Goal: Obtain resource: Download file/media

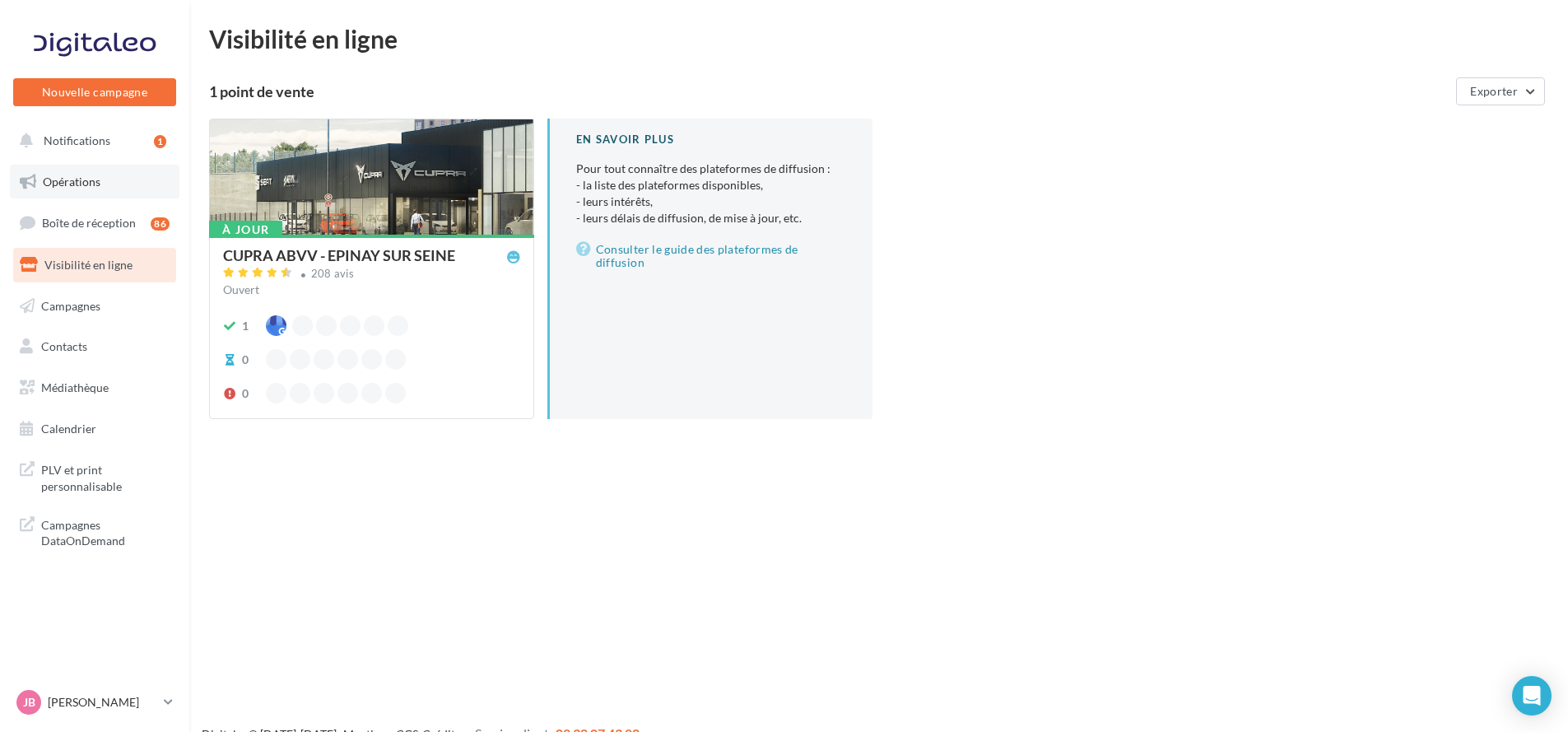
click at [151, 173] on link "Opérations" at bounding box center [95, 181] width 169 height 34
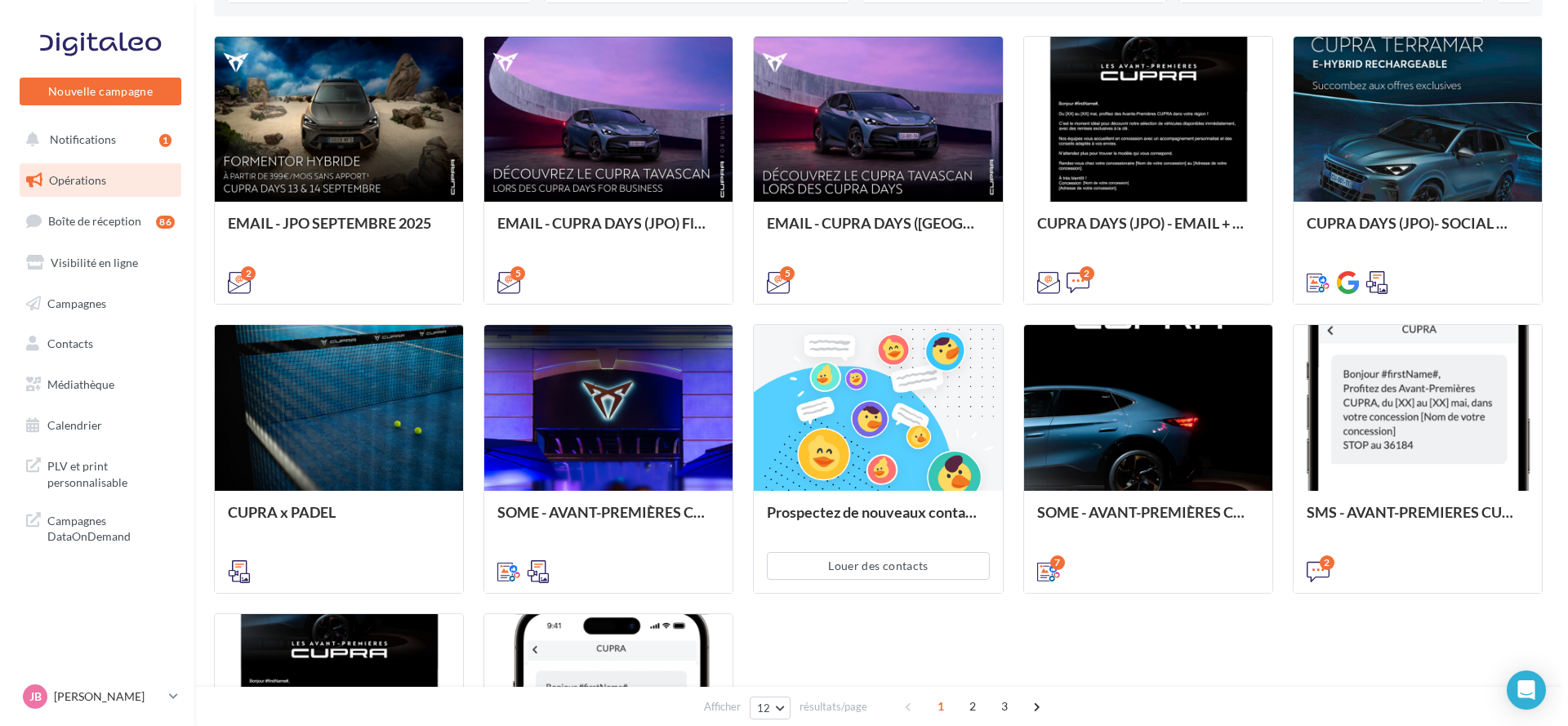
scroll to position [245, 0]
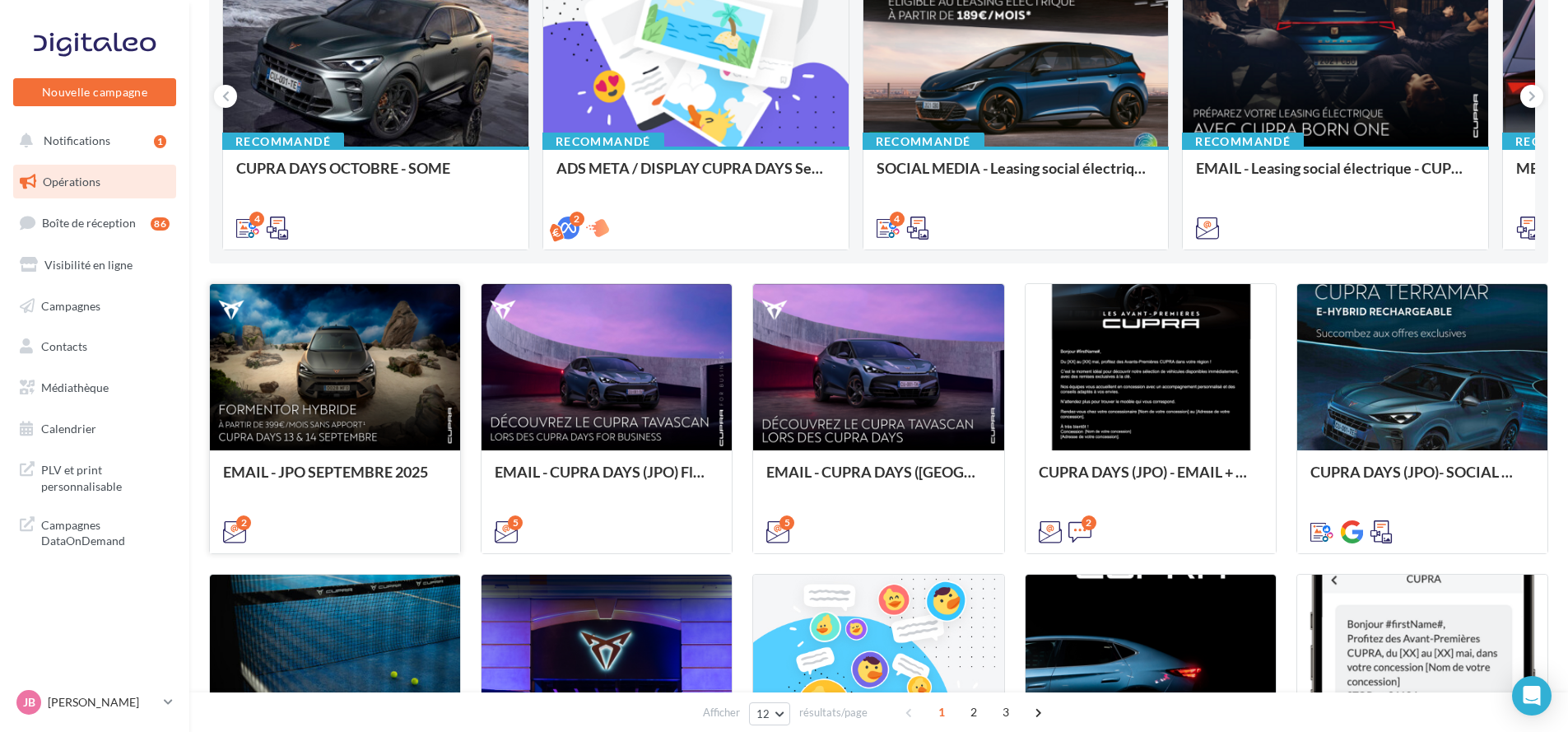
click at [287, 324] on div at bounding box center [334, 368] width 251 height 168
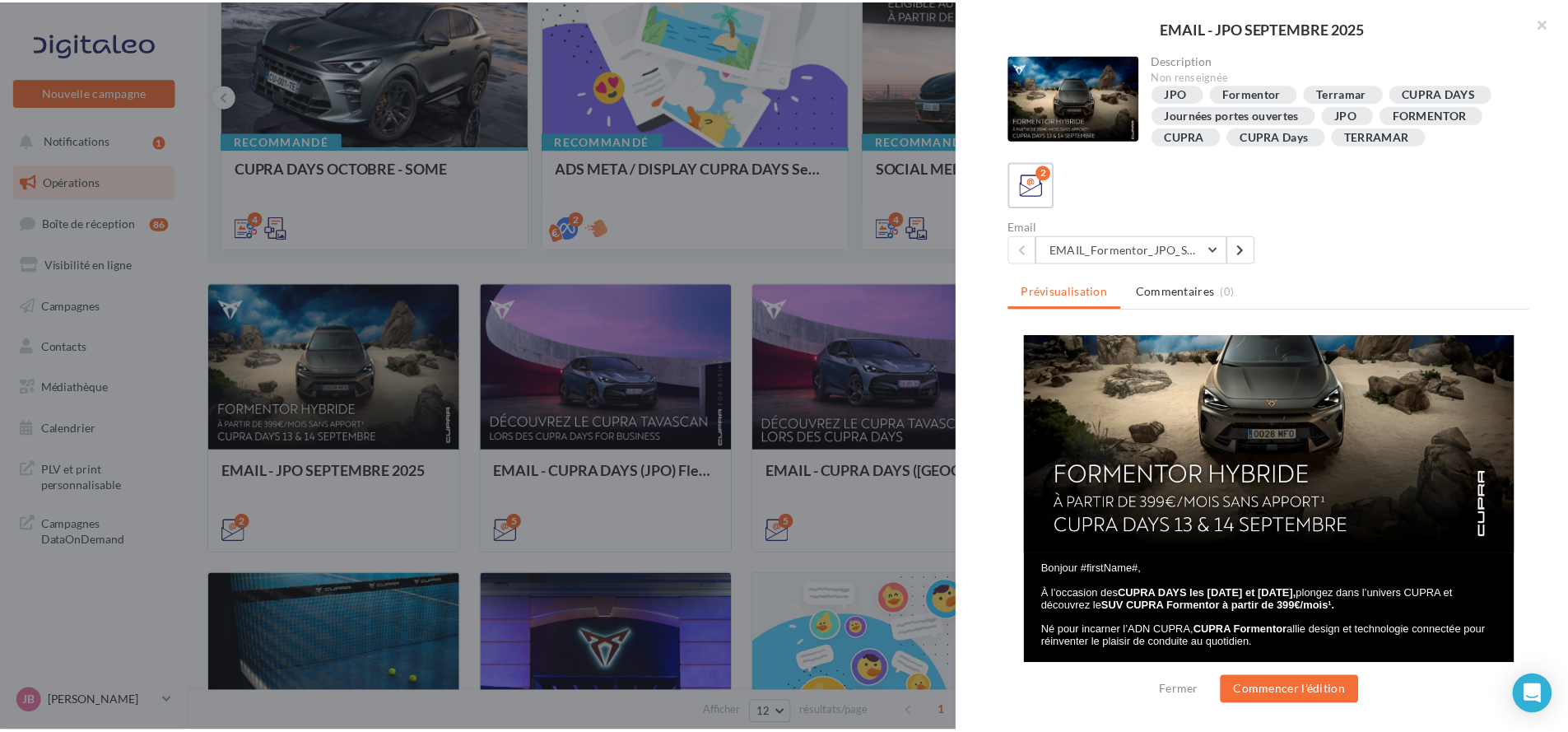
scroll to position [123, 0]
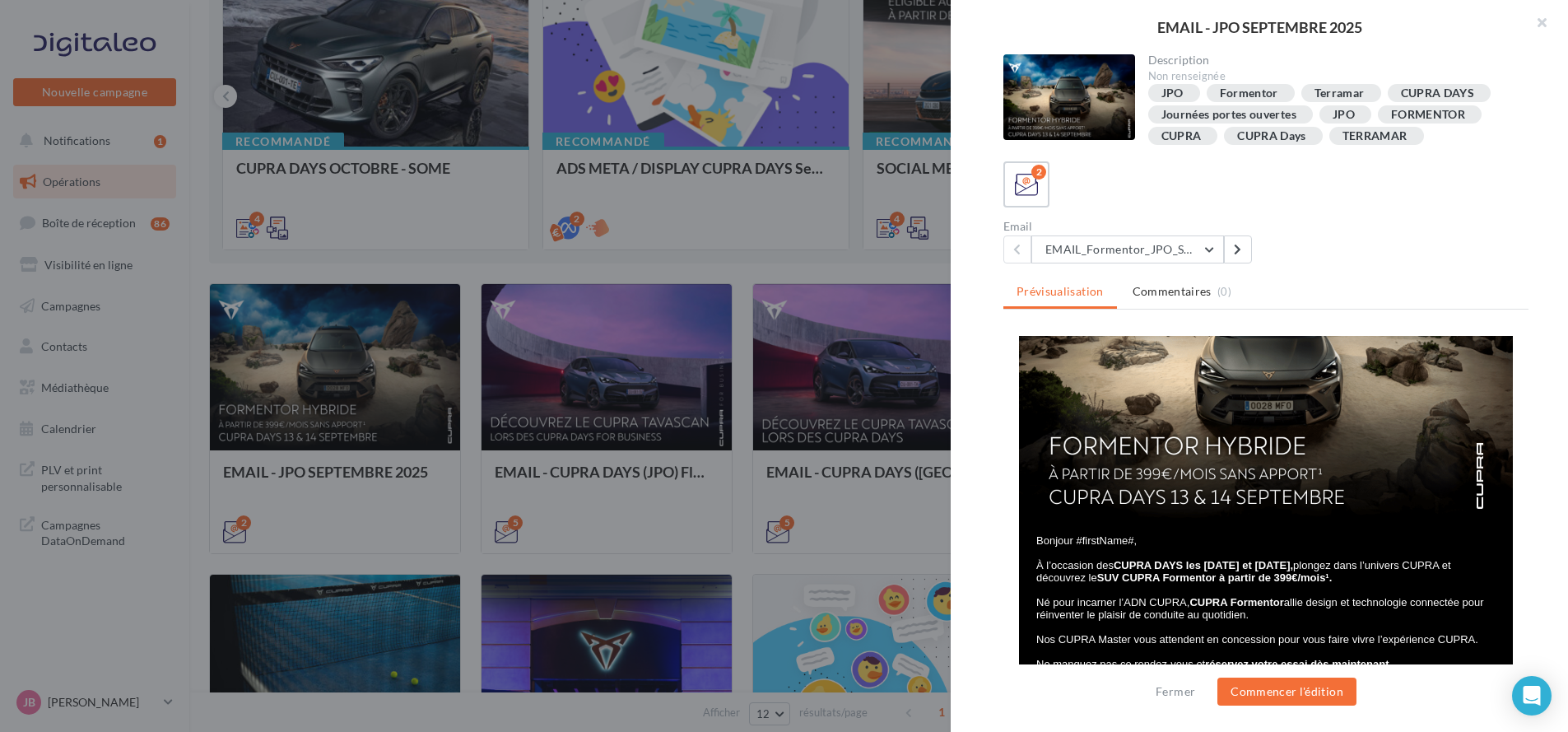
click at [906, 442] on div at bounding box center [784, 366] width 1568 height 732
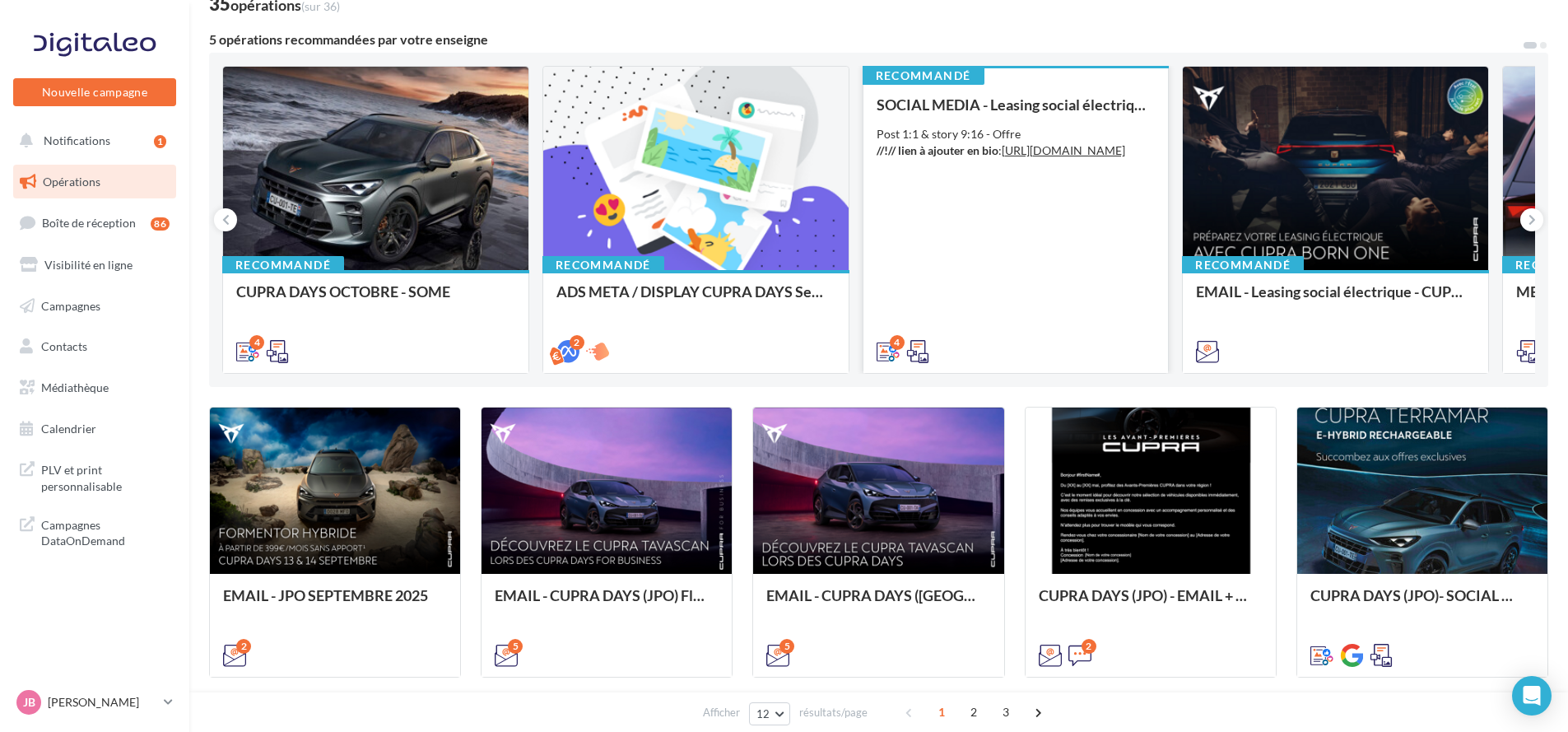
click at [1048, 243] on div "SOCIAL MEDIA - Leasing social électrique - CUPRA Born Post 1:1 & story 9:16 - O…" at bounding box center [1016, 227] width 279 height 262
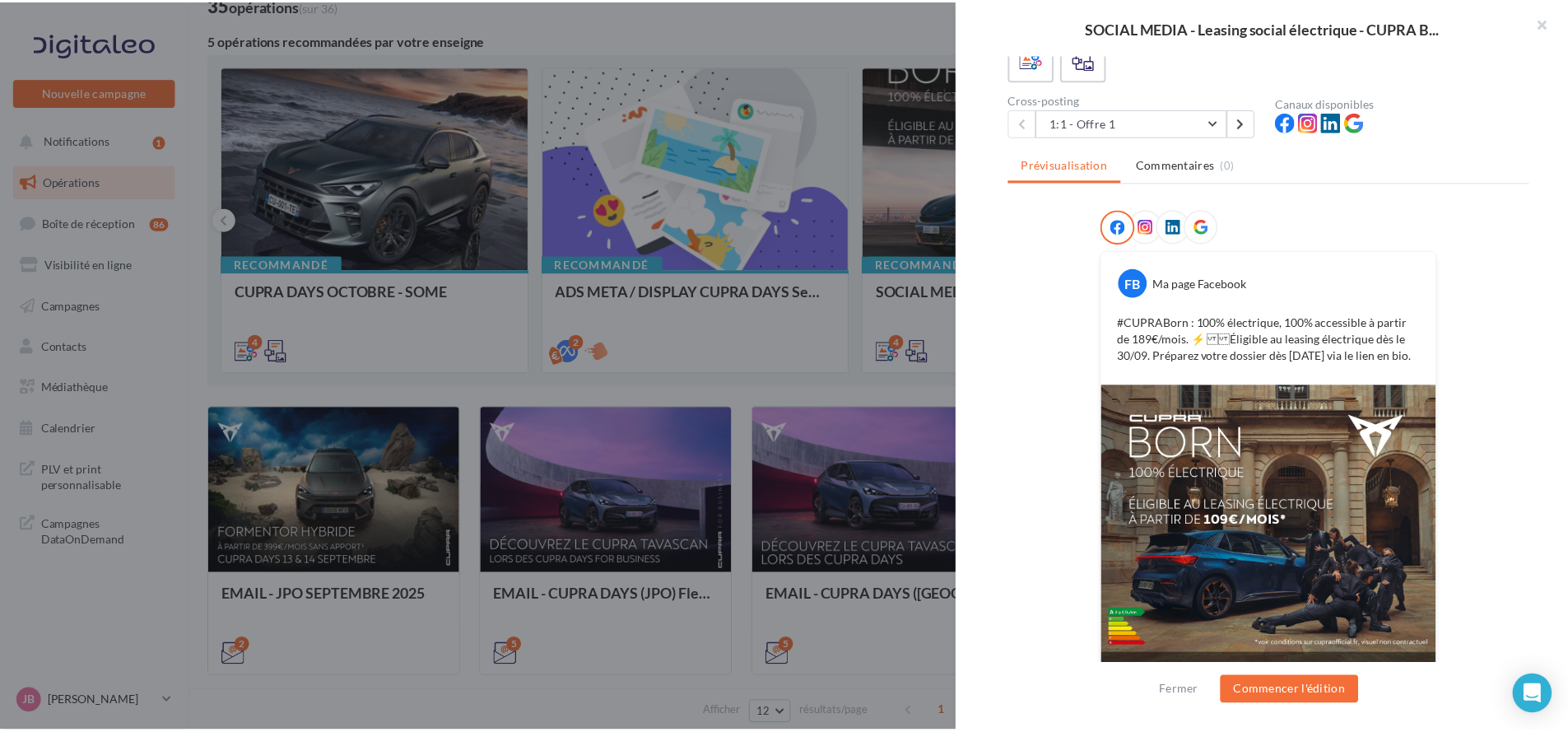
scroll to position [181, 0]
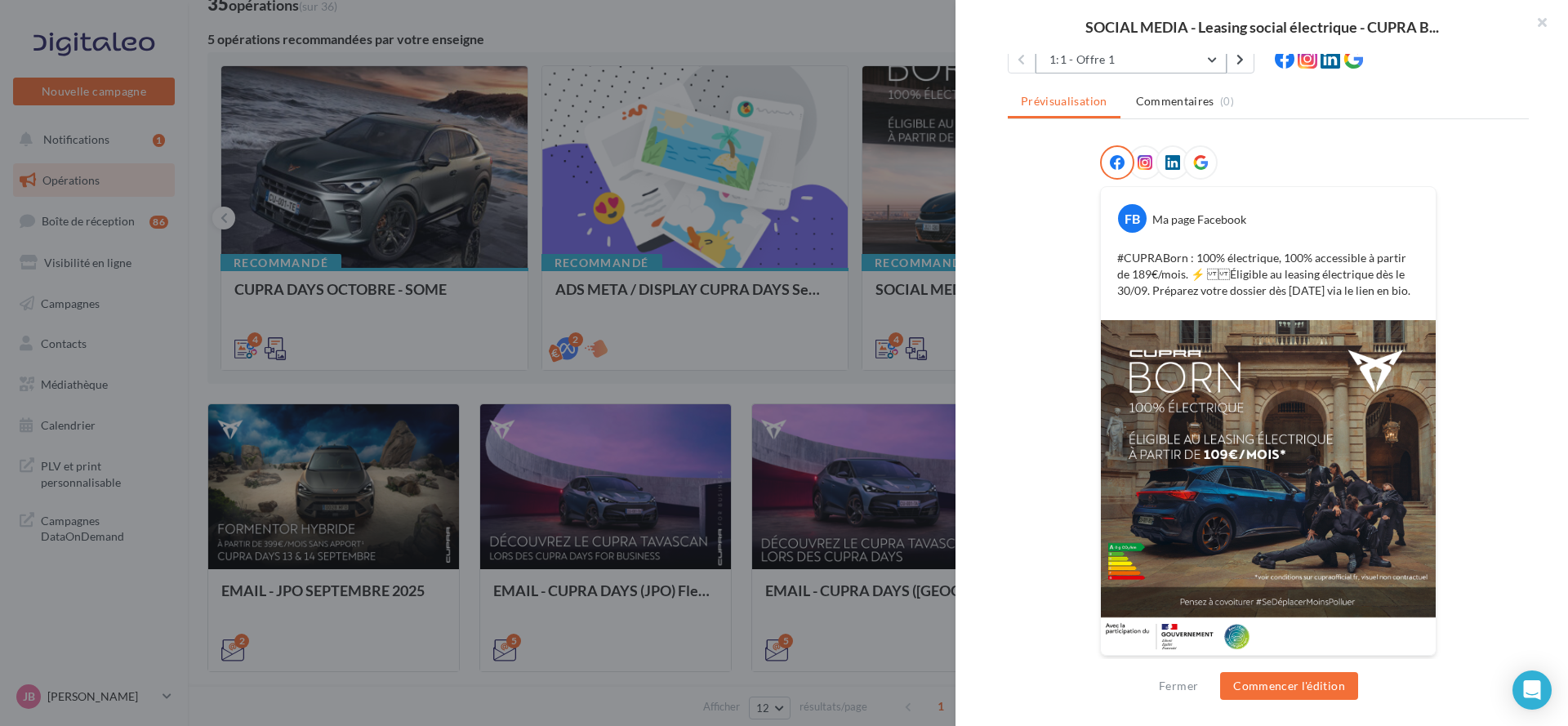
click at [1171, 67] on button "1:1 - Offre 1" at bounding box center [1131, 59] width 191 height 27
click at [831, 201] on div at bounding box center [784, 363] width 1568 height 726
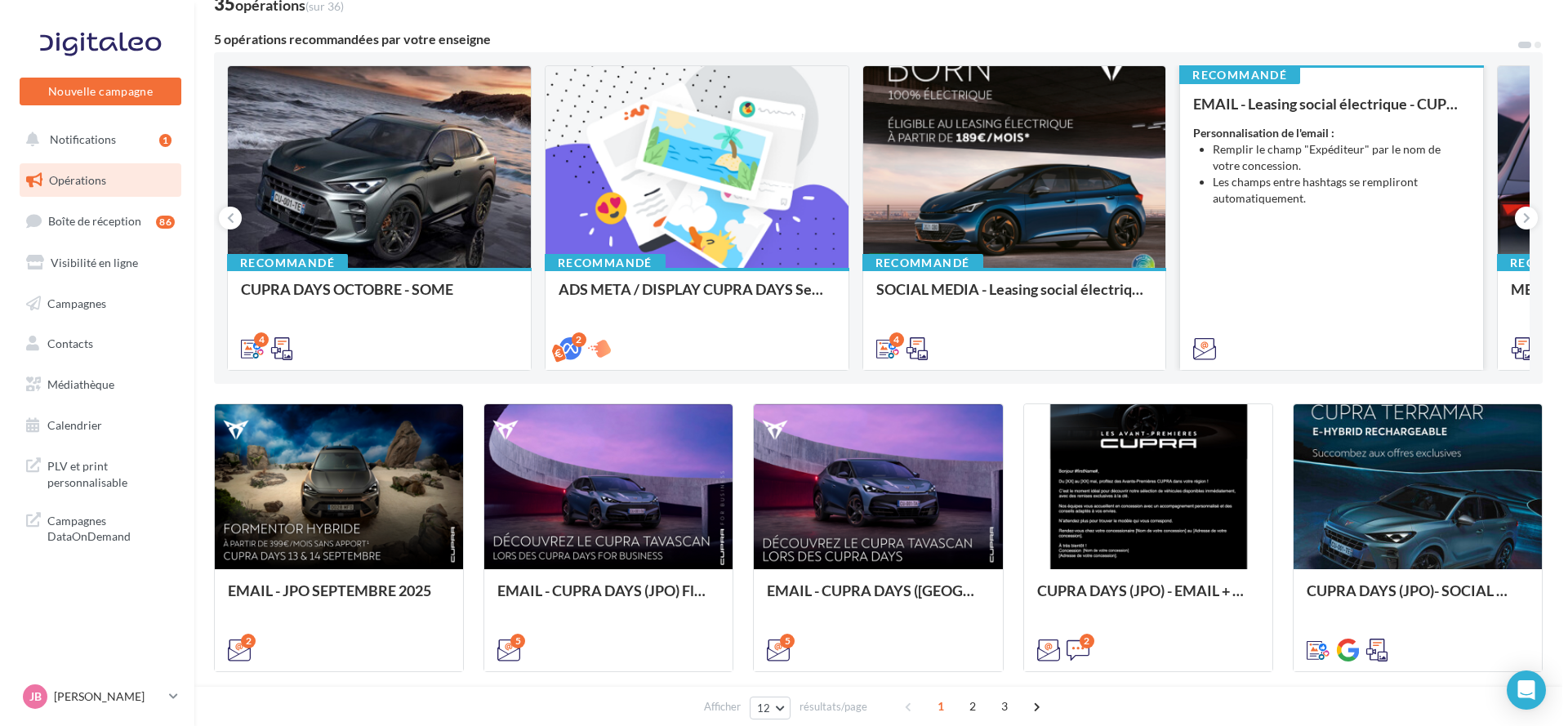
scroll to position [0, 0]
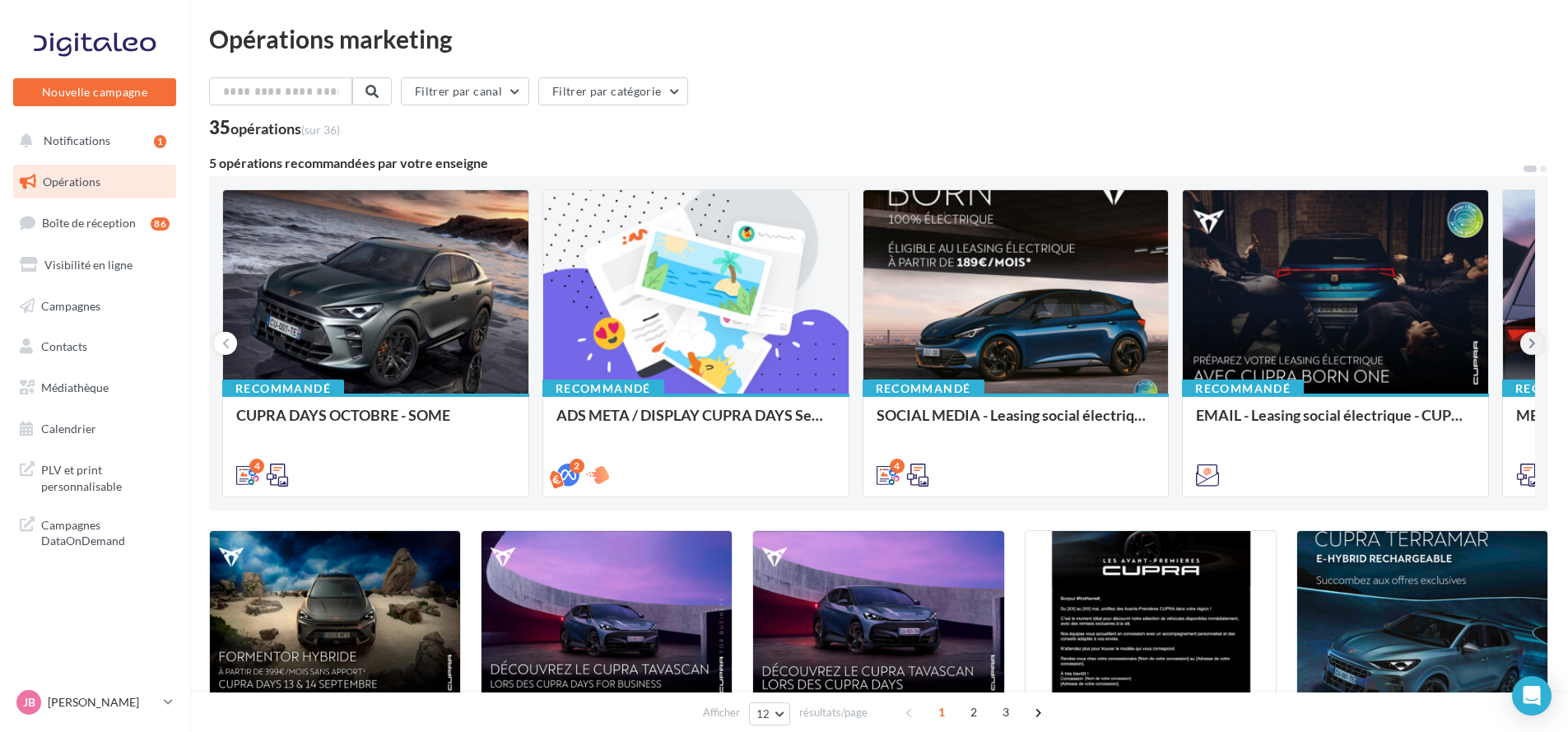
click at [1531, 346] on icon at bounding box center [1532, 344] width 8 height 17
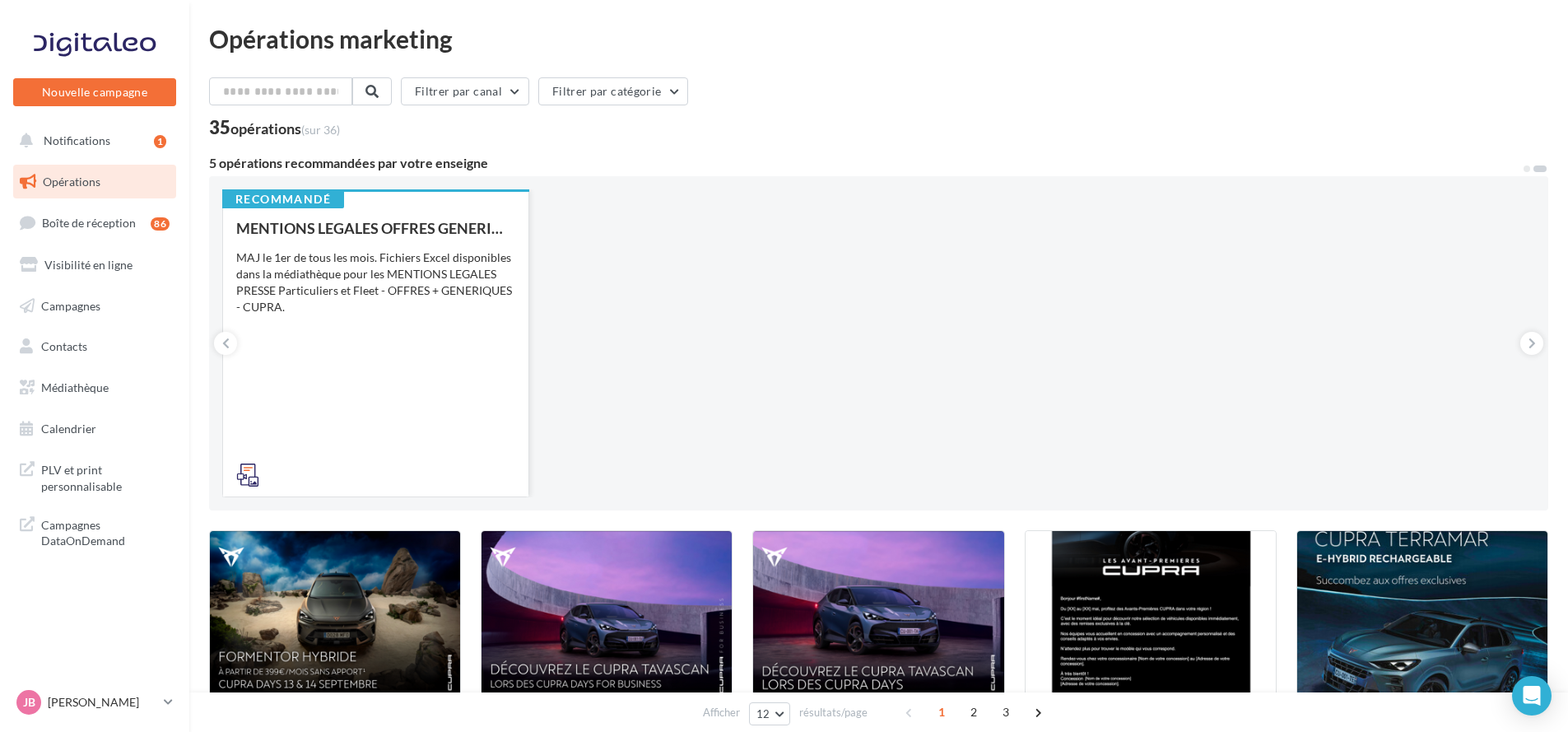
click at [313, 339] on div "MENTIONS LEGALES OFFRES GENERIQUES PRESSE MAJ le 1er de tous les mois. Fichiers…" at bounding box center [375, 350] width 279 height 262
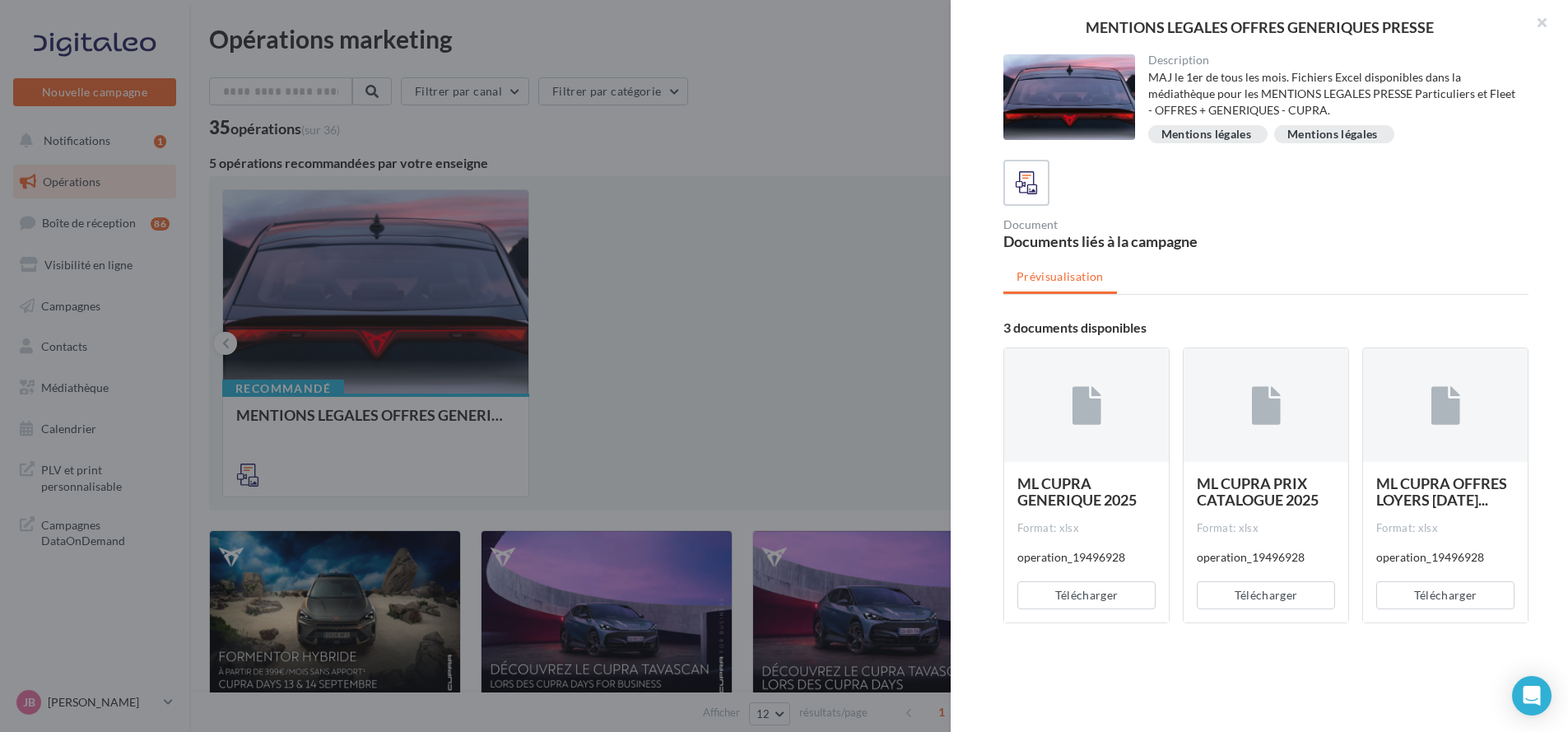
click at [723, 368] on div at bounding box center [784, 366] width 1568 height 732
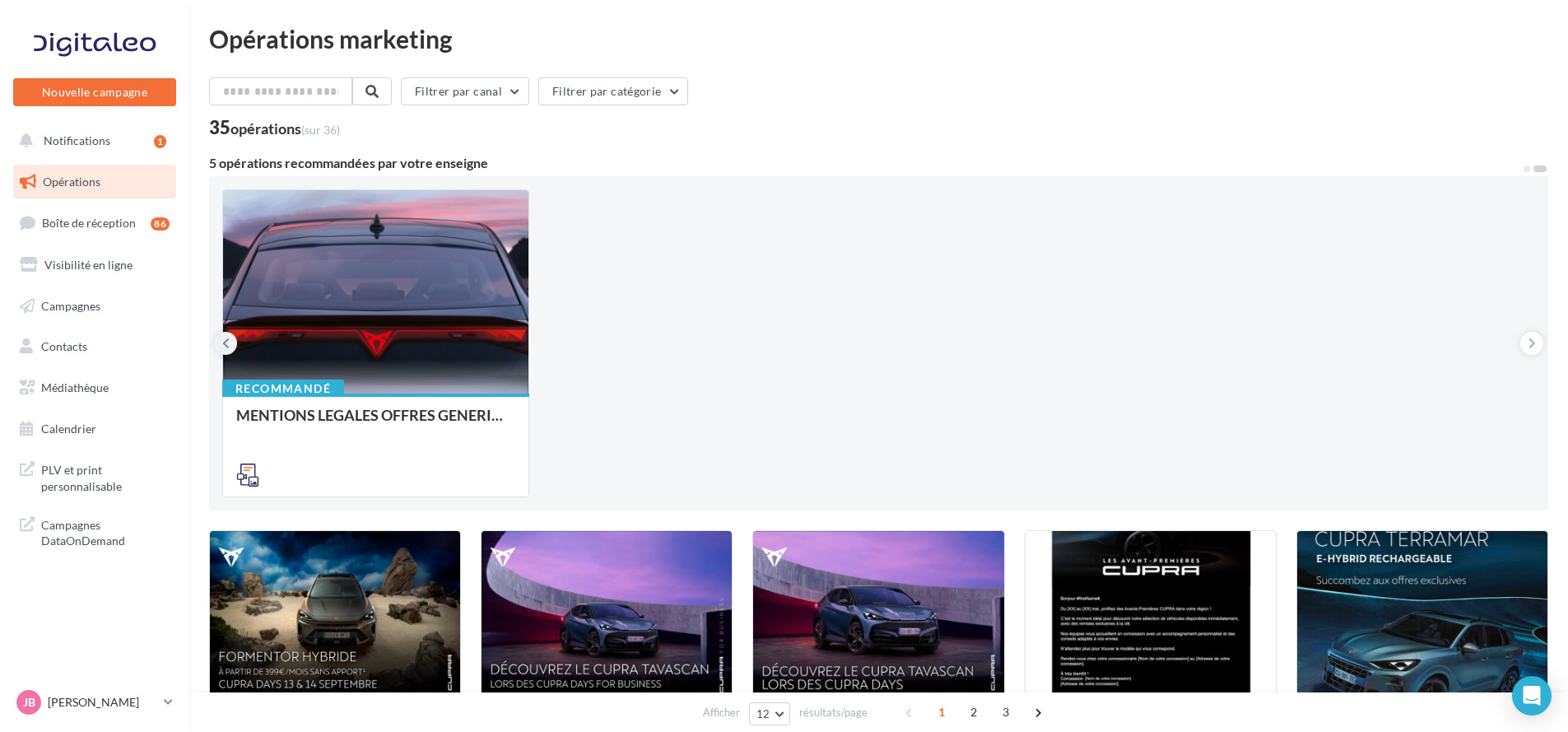
click at [227, 343] on icon at bounding box center [225, 344] width 8 height 17
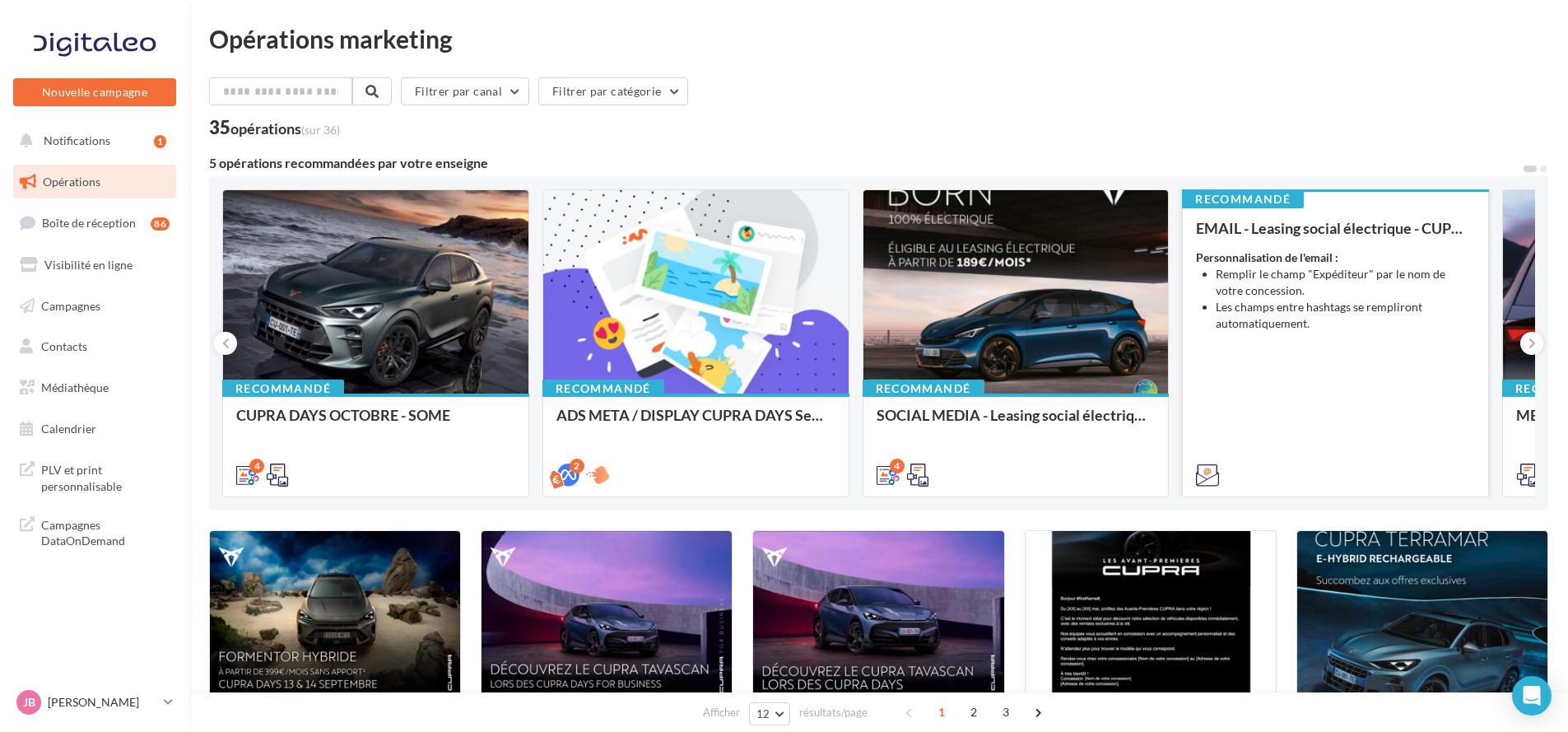
click at [1390, 314] on li "Les champs entre hashtags se rempliront automatiquement." at bounding box center [1344, 314] width 259 height 33
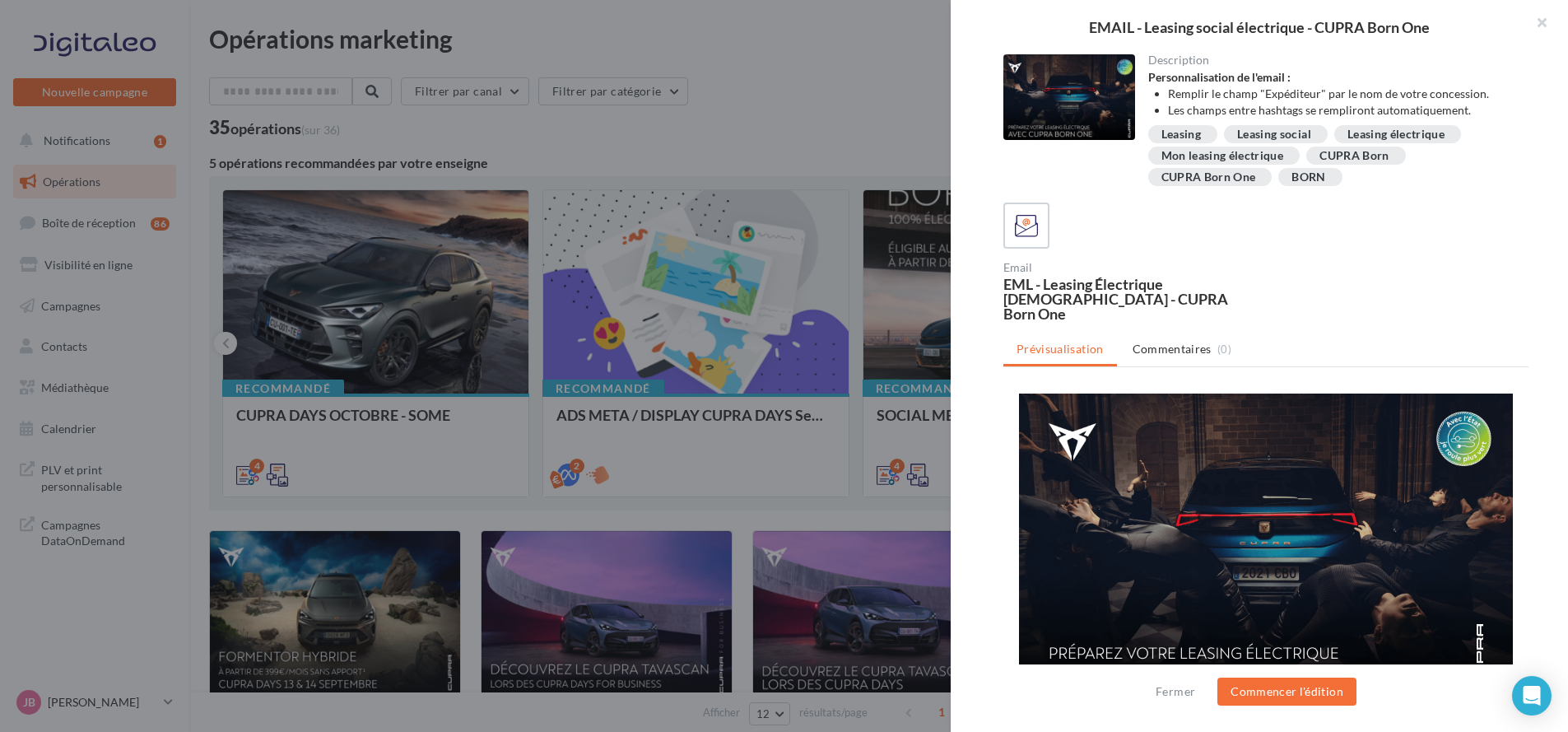
click at [869, 312] on div at bounding box center [784, 366] width 1568 height 732
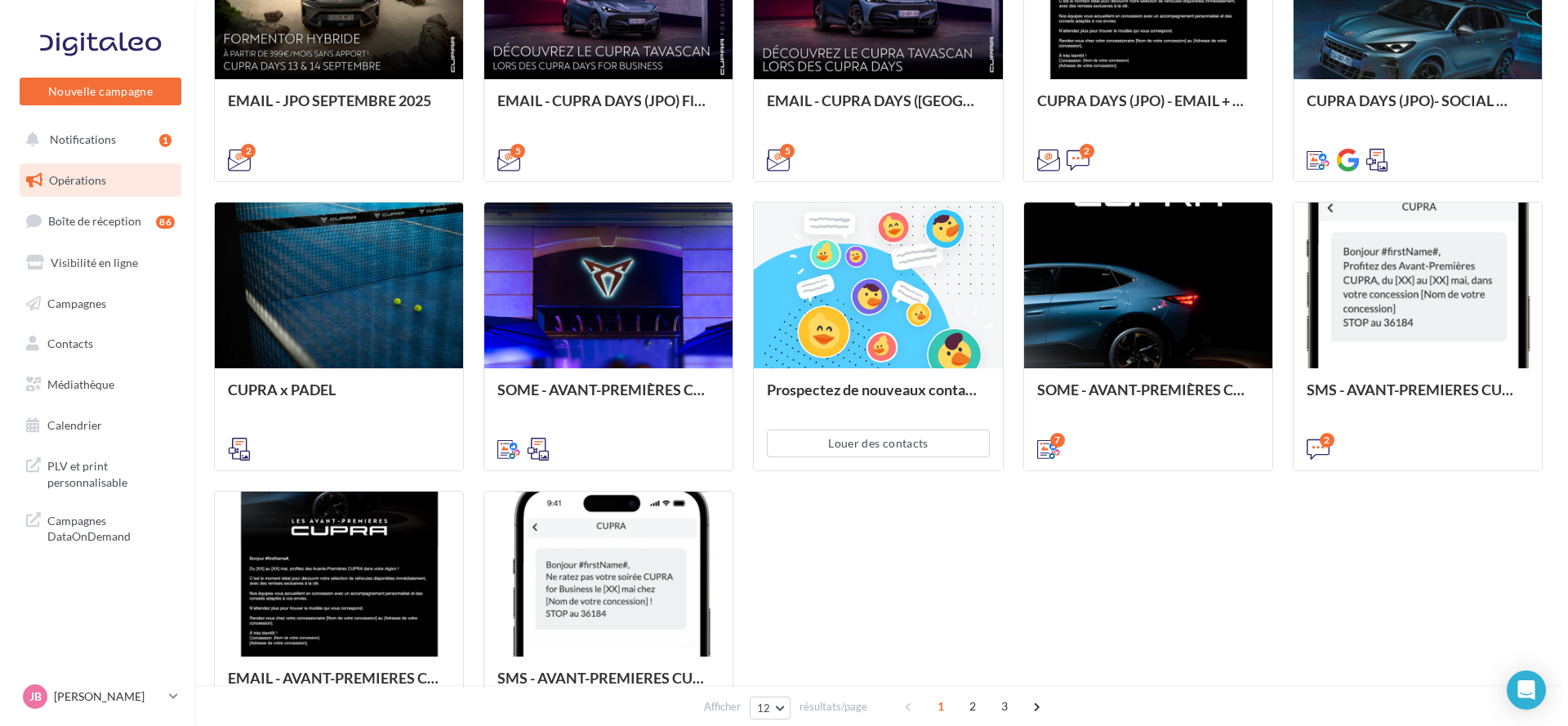
scroll to position [490, 0]
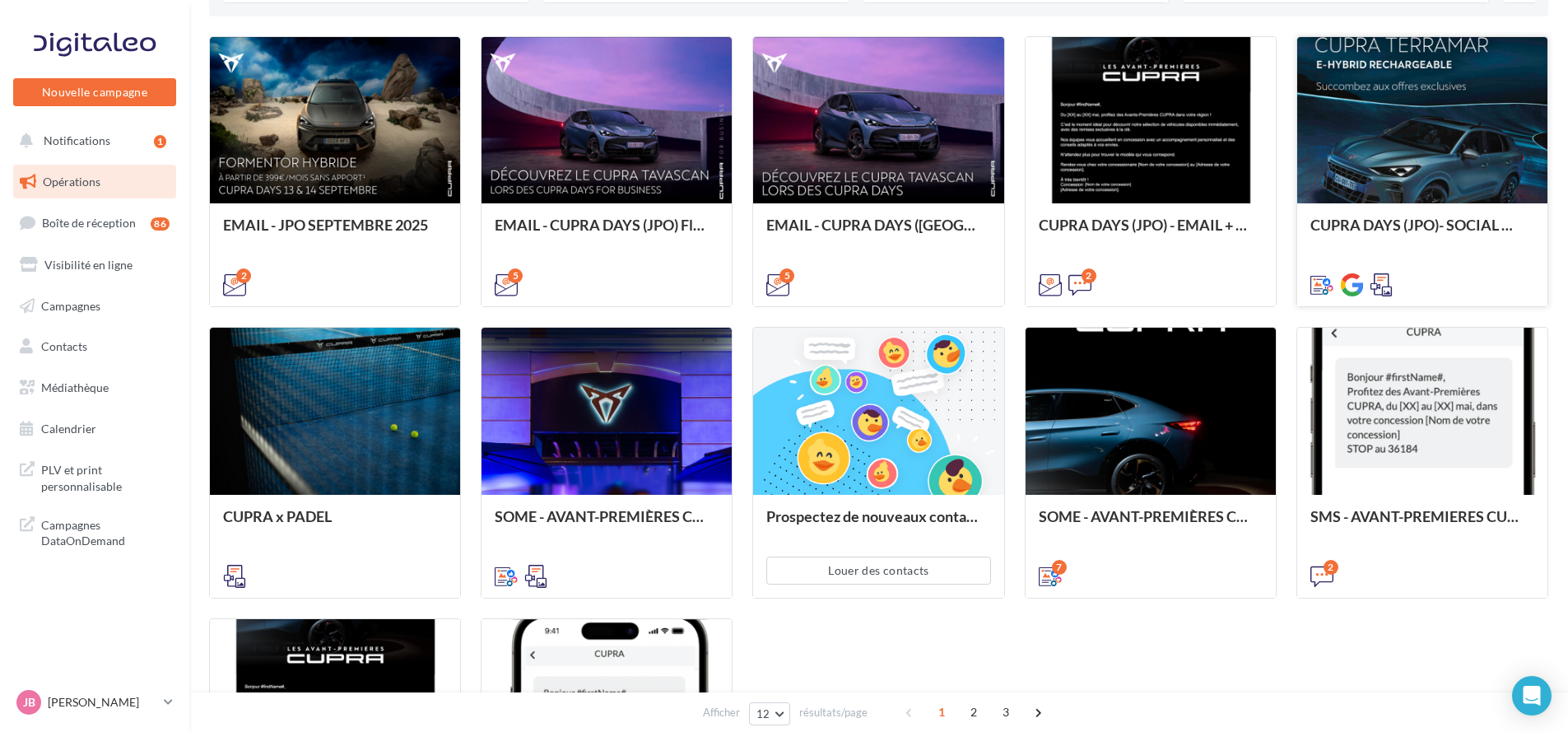
click at [1458, 154] on div at bounding box center [1422, 121] width 251 height 168
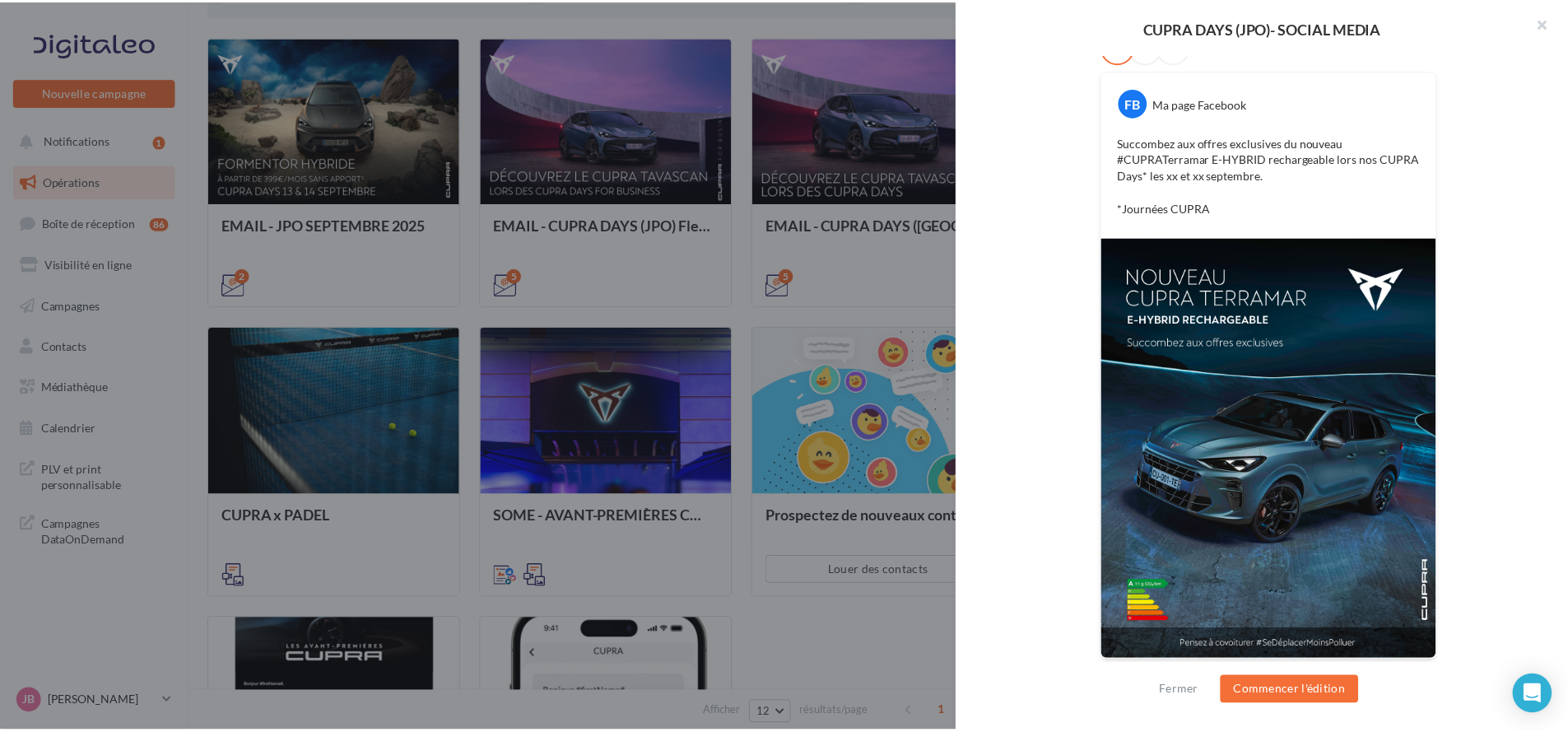
scroll to position [0, 0]
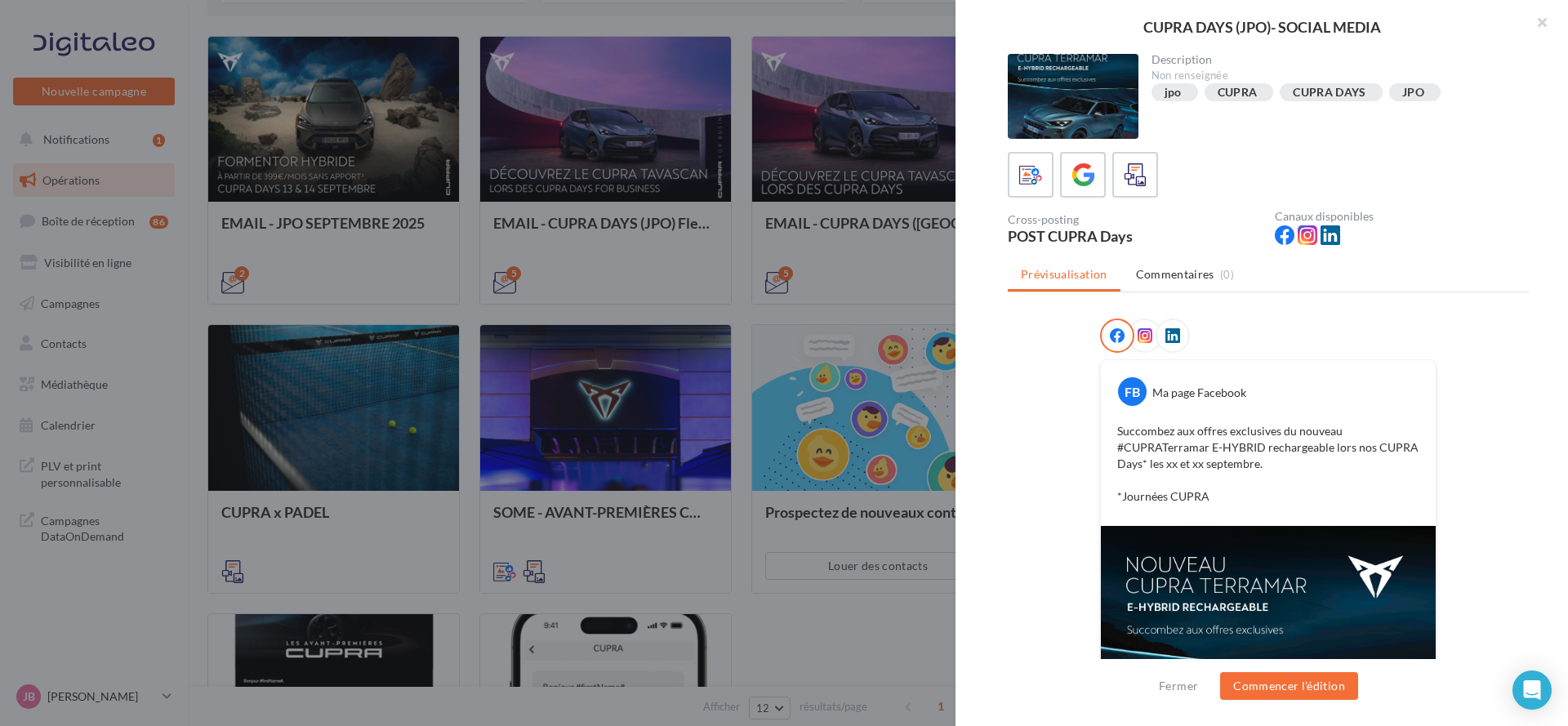
click at [936, 383] on div at bounding box center [784, 363] width 1568 height 726
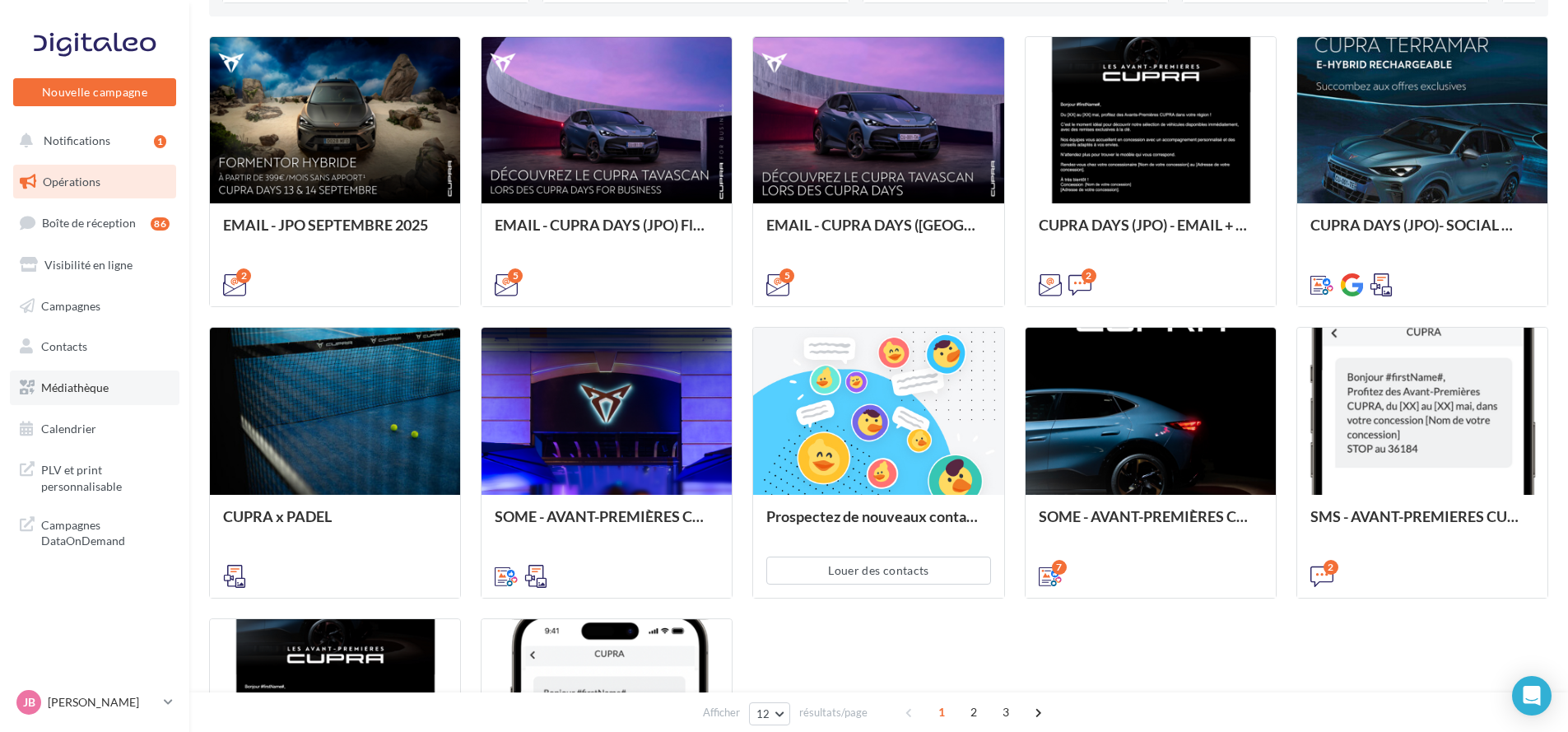
click at [85, 389] on span "Médiathèque" at bounding box center [75, 387] width 68 height 14
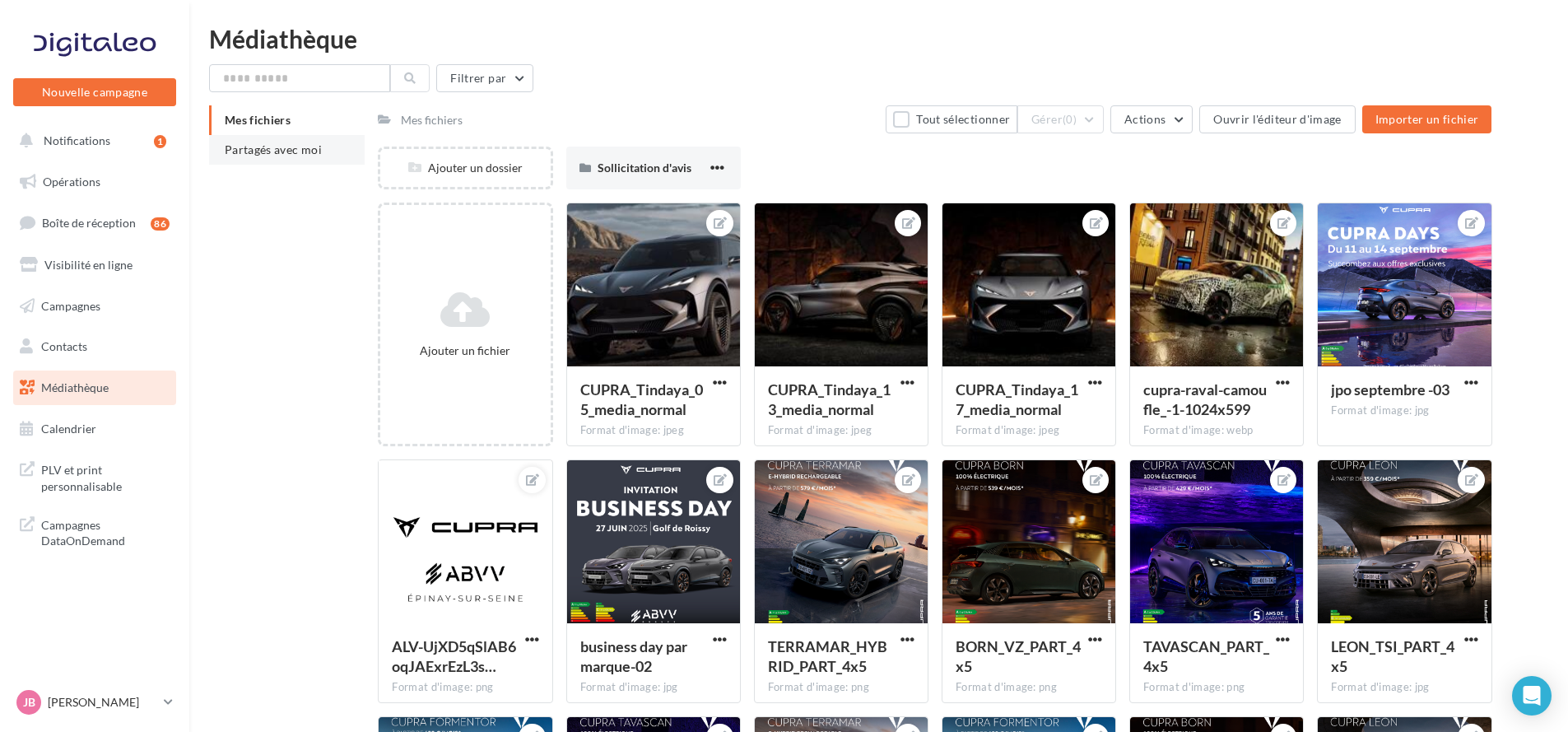
click at [284, 155] on span "Partagés avec moi" at bounding box center [273, 149] width 97 height 14
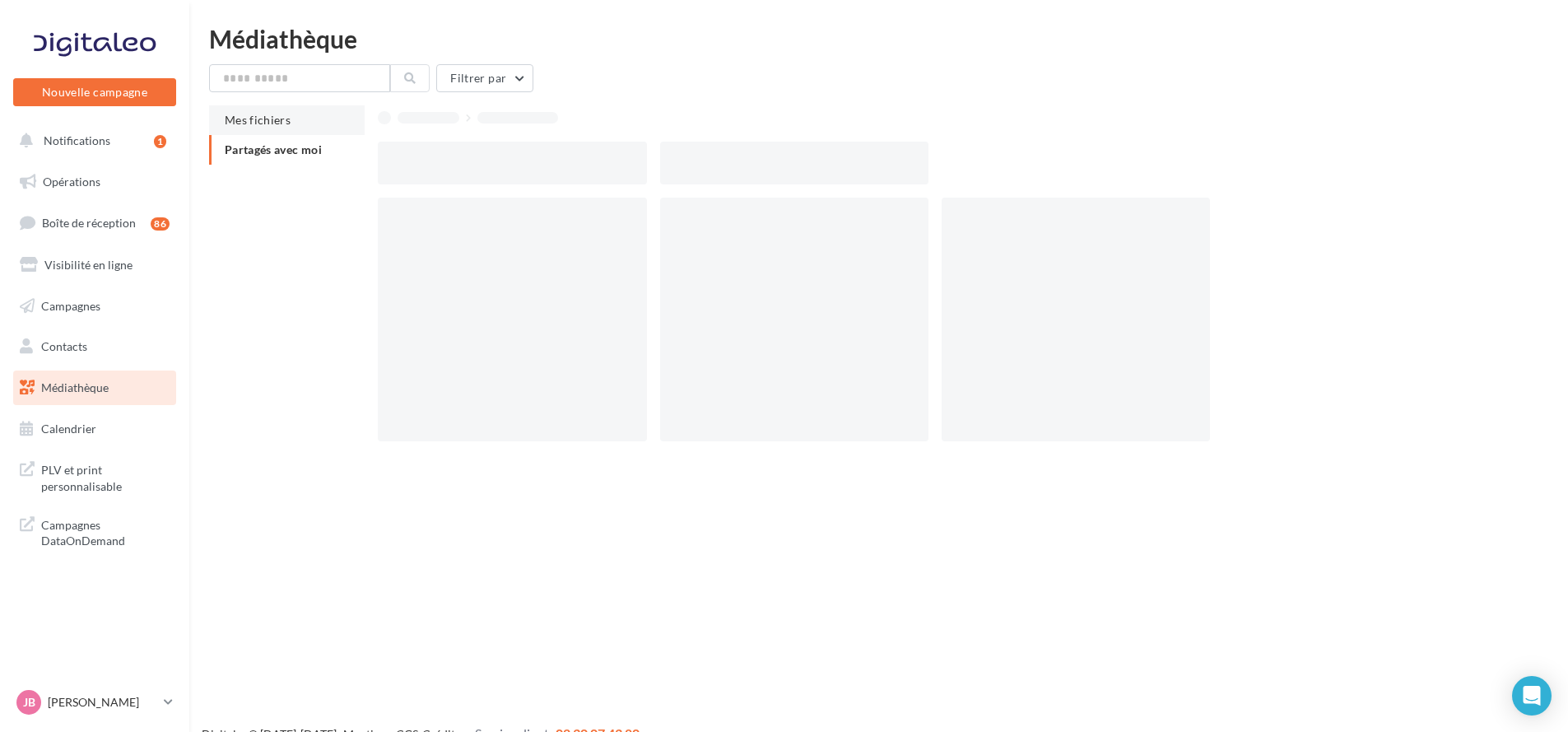
click at [285, 121] on span "Mes fichiers" at bounding box center [257, 120] width 66 height 14
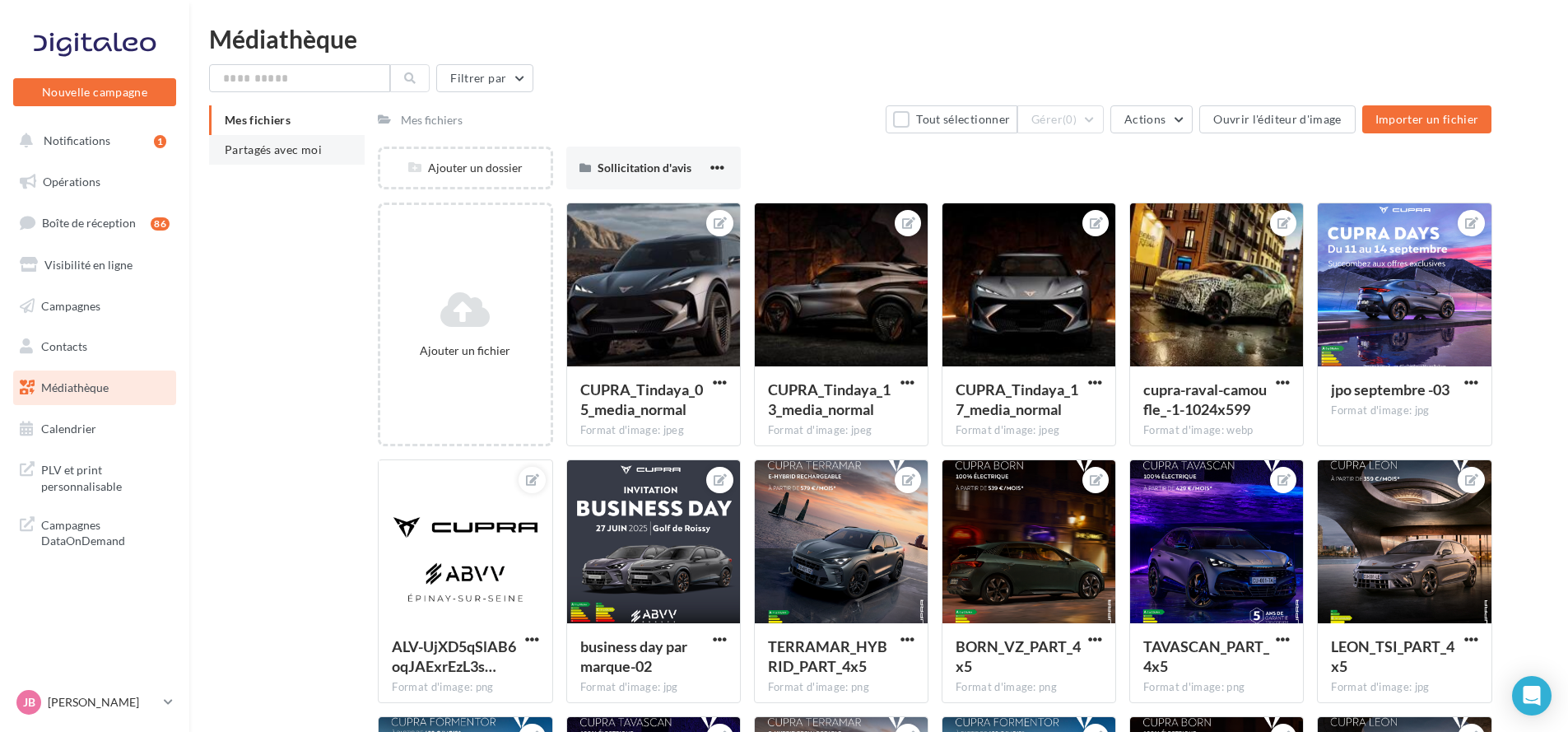
click at [267, 150] on span "Partagés avec moi" at bounding box center [273, 149] width 97 height 14
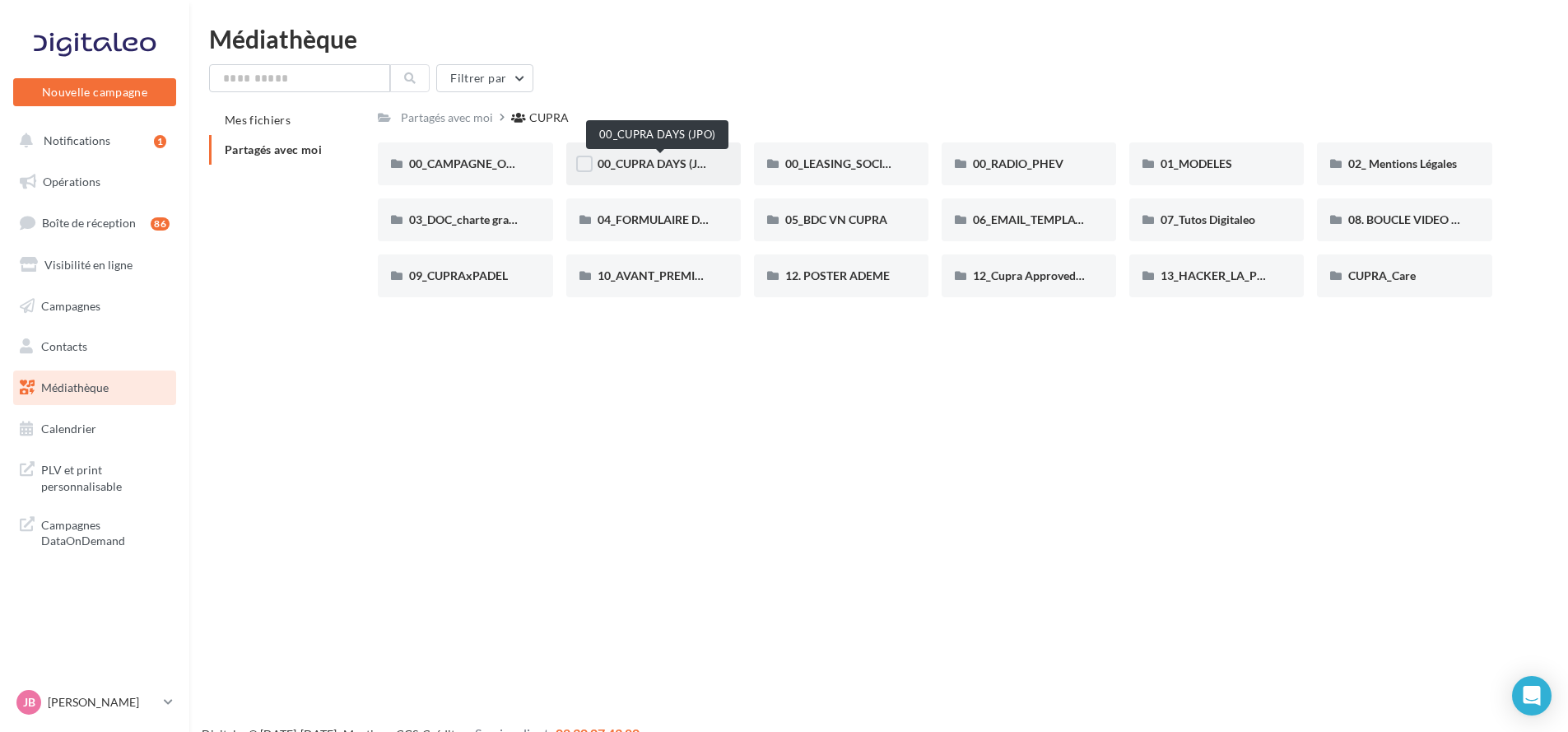
click at [645, 168] on span "00_CUPRA DAYS (JPO)" at bounding box center [657, 164] width 119 height 14
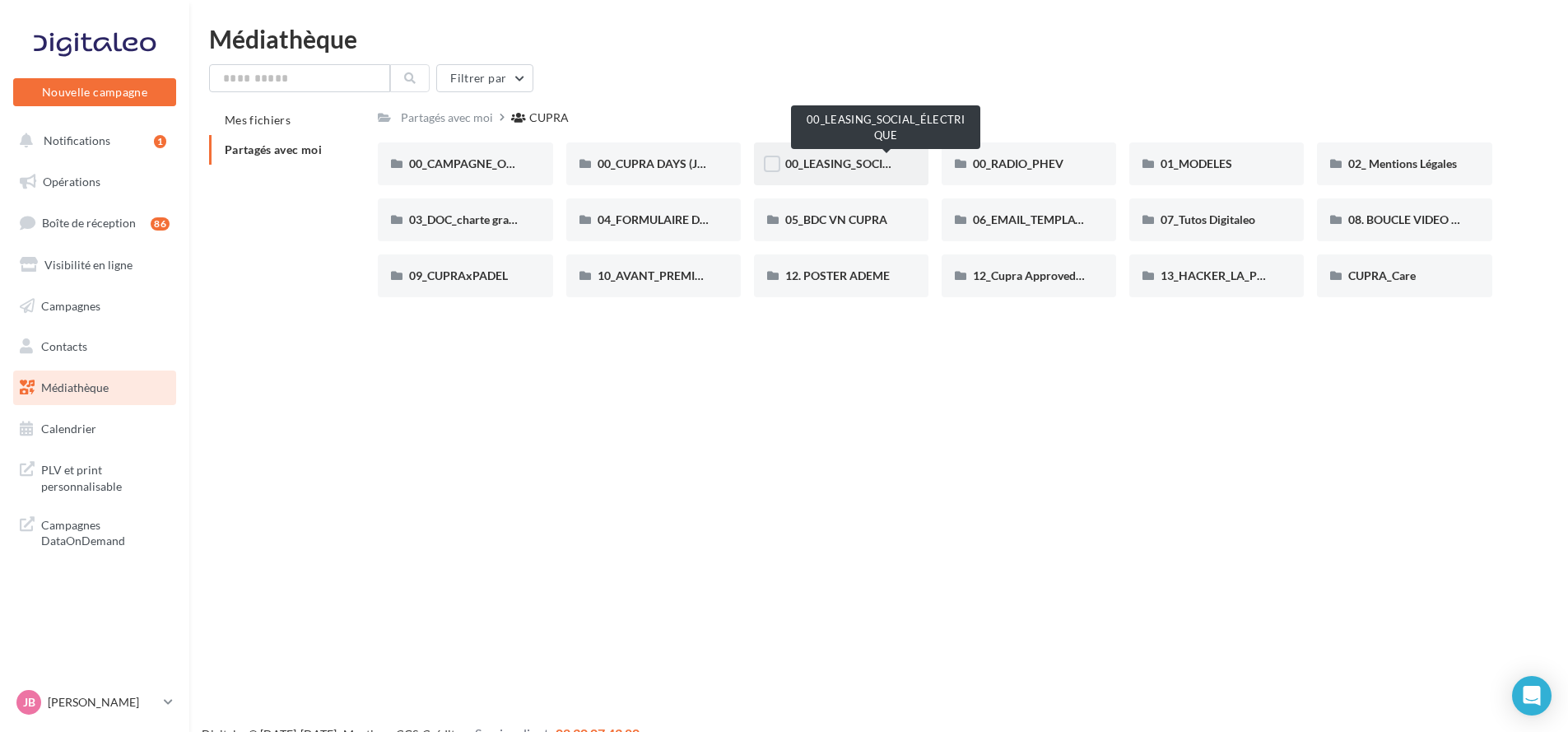
click at [847, 161] on span "00_LEASING_SOCIAL_ÉLECTRIQUE" at bounding box center [877, 164] width 184 height 14
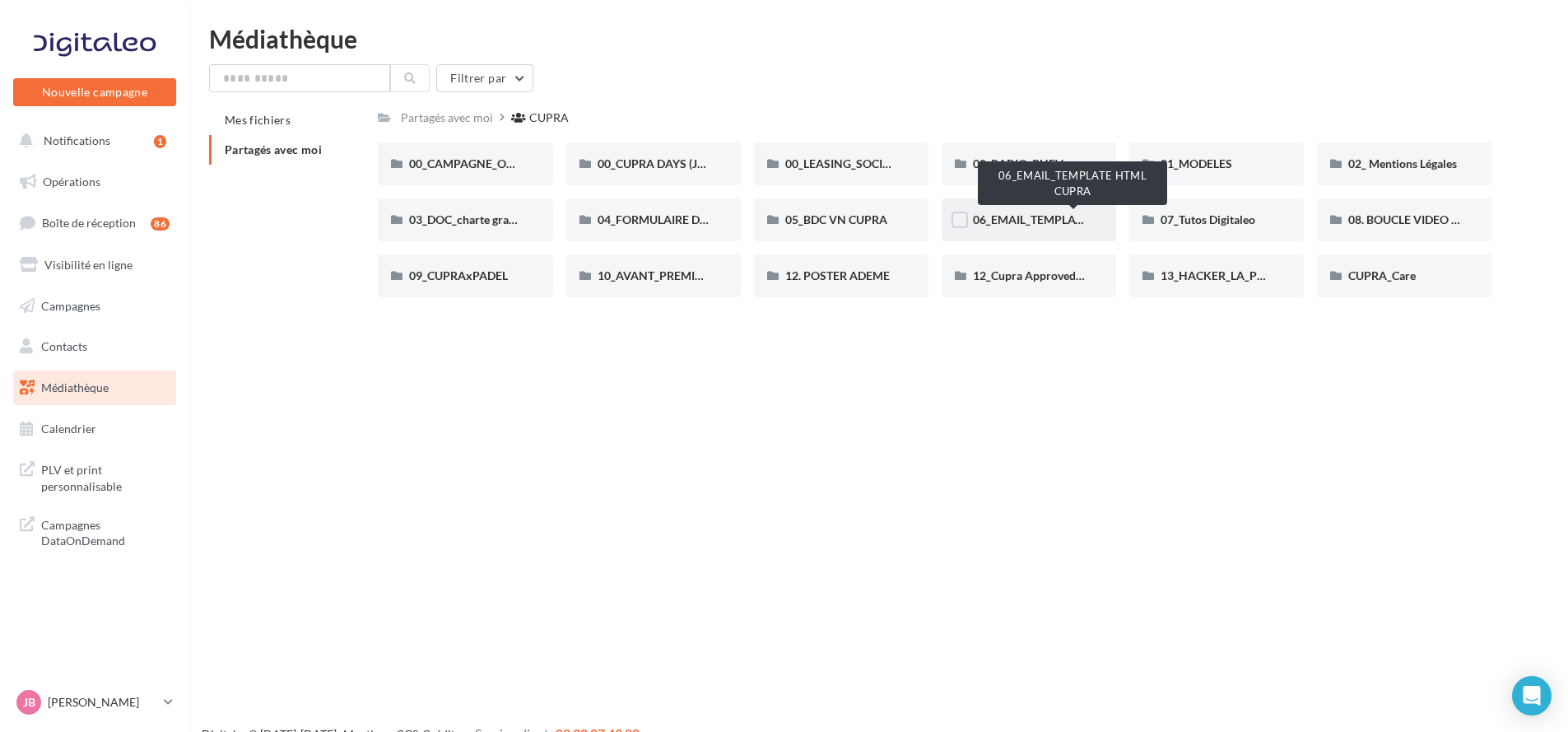
click at [1022, 214] on span "06_EMAIL_TEMPLATE HTML CUPRA" at bounding box center [1069, 219] width 191 height 14
click at [1210, 149] on div "01_MODELES" at bounding box center [1216, 164] width 174 height 43
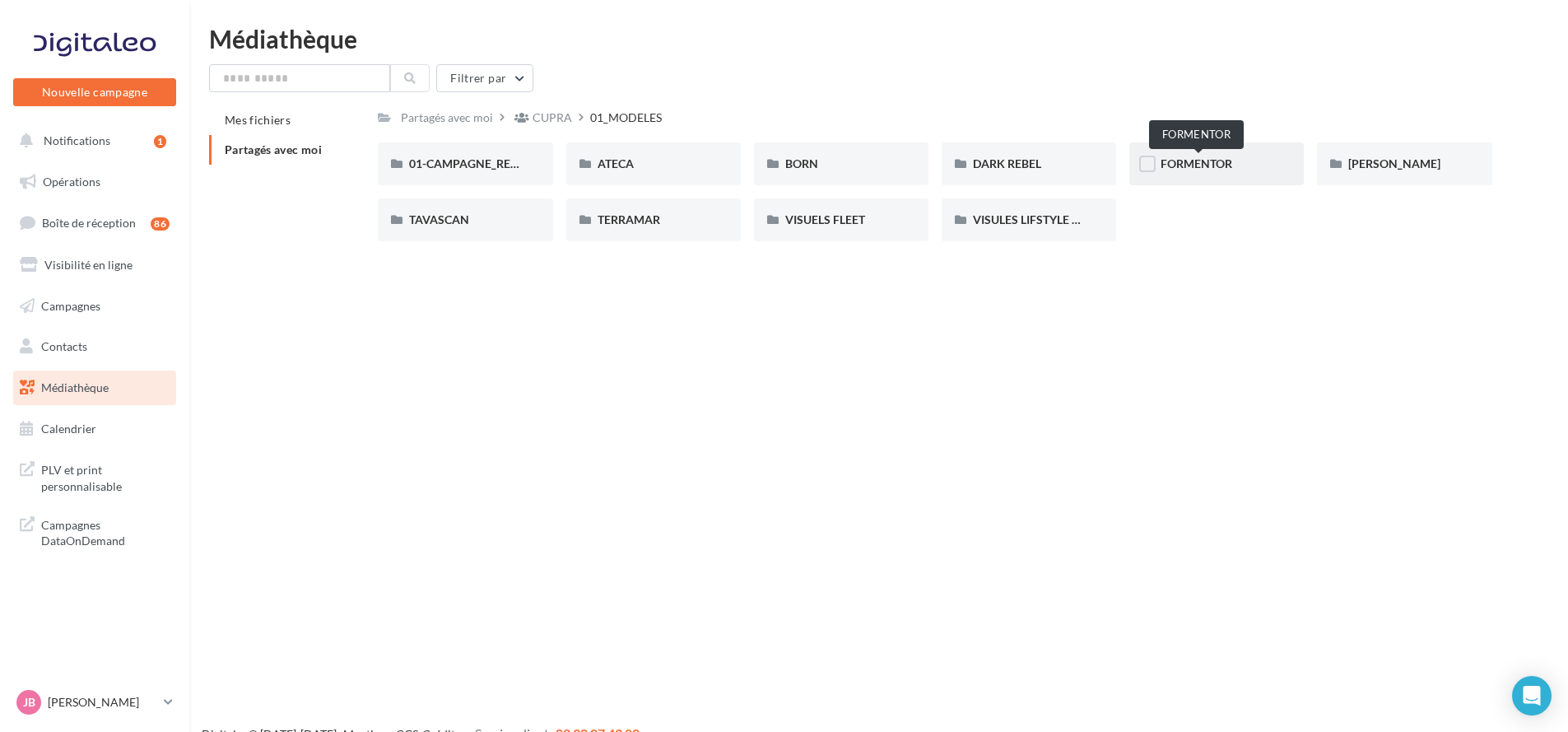
click at [1205, 170] on span "FORMENTOR" at bounding box center [1196, 164] width 71 height 14
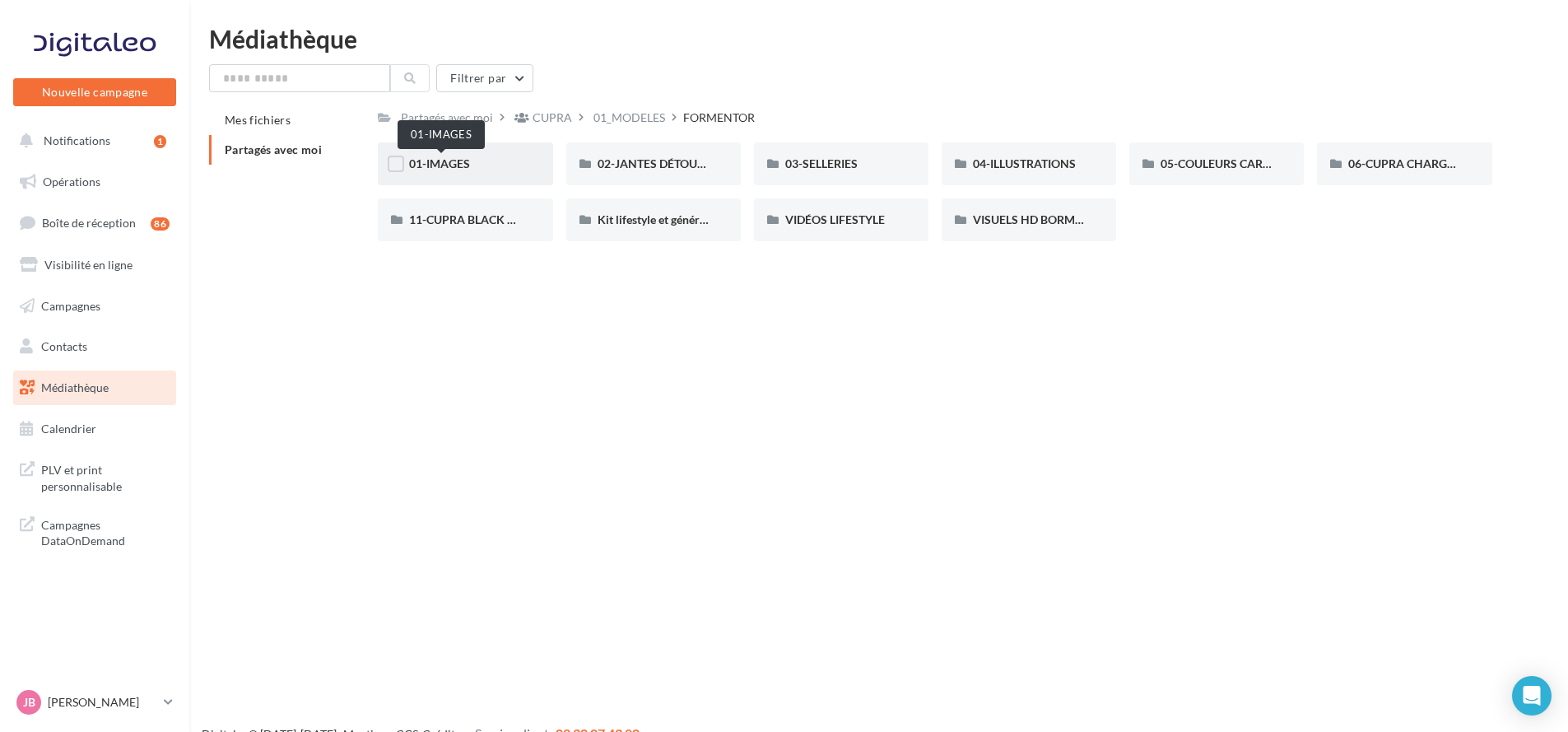
click at [444, 164] on span "01-IMAGES" at bounding box center [439, 164] width 61 height 14
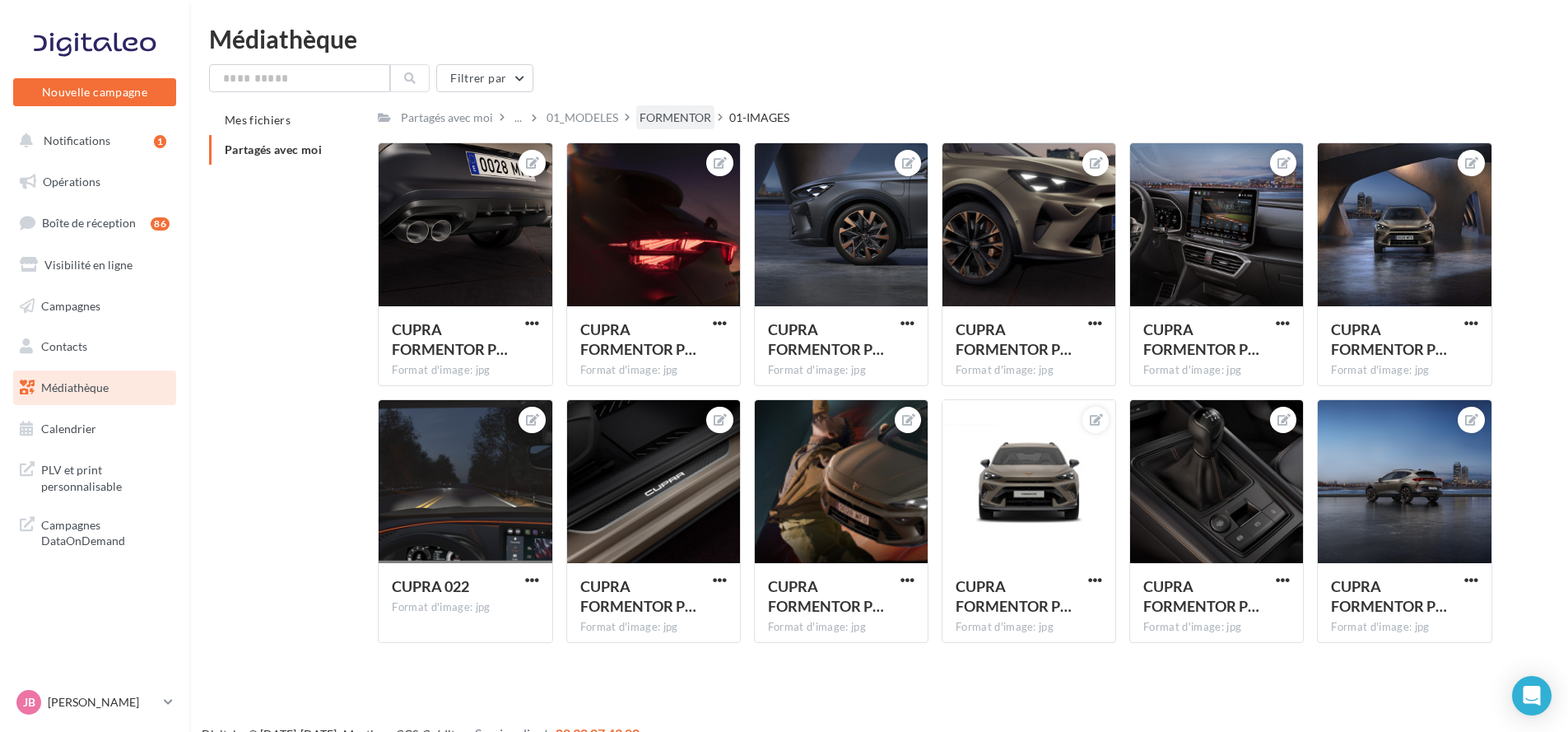
click at [711, 116] on div "FORMENTOR" at bounding box center [675, 118] width 71 height 17
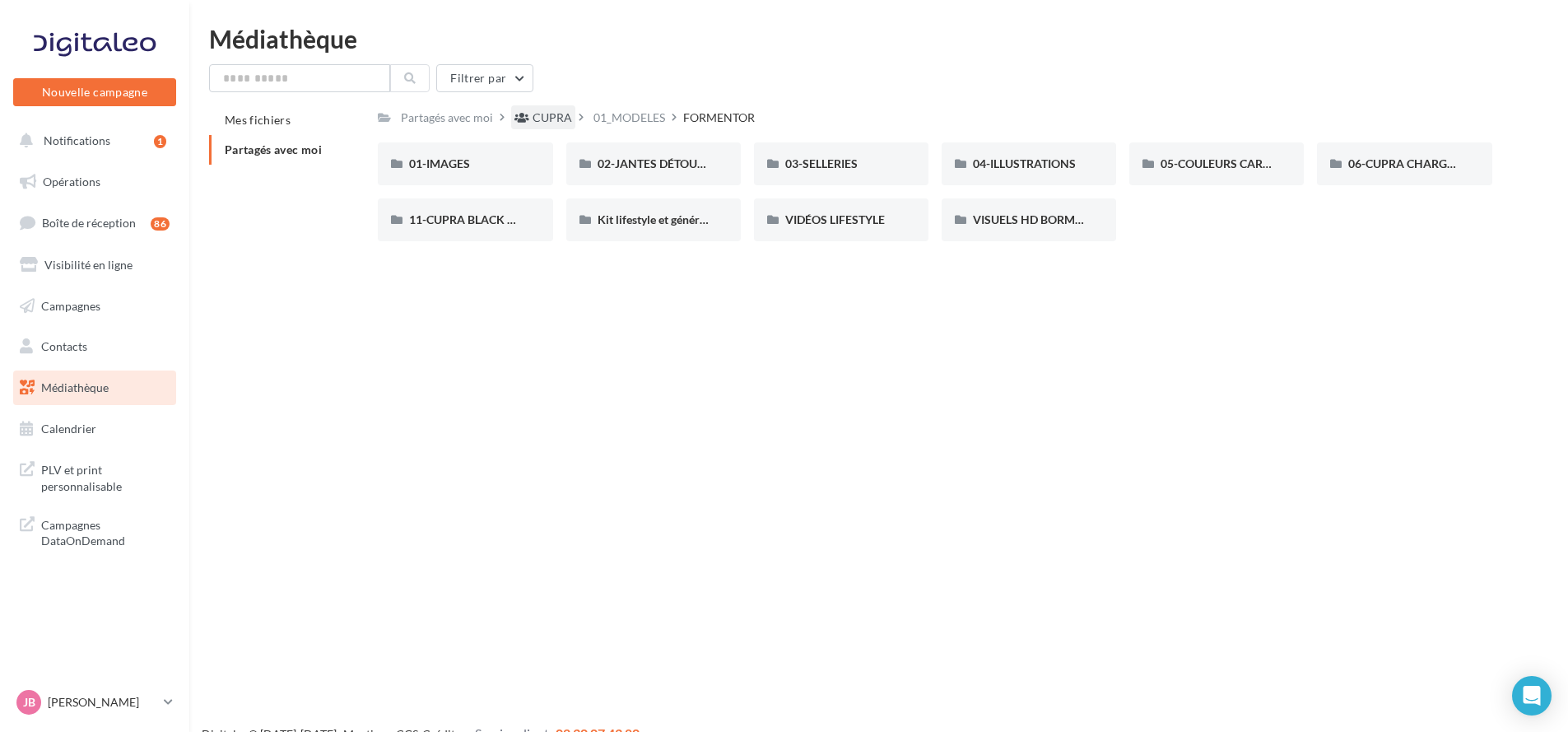
click at [572, 121] on div "CUPRA" at bounding box center [551, 118] width 39 height 17
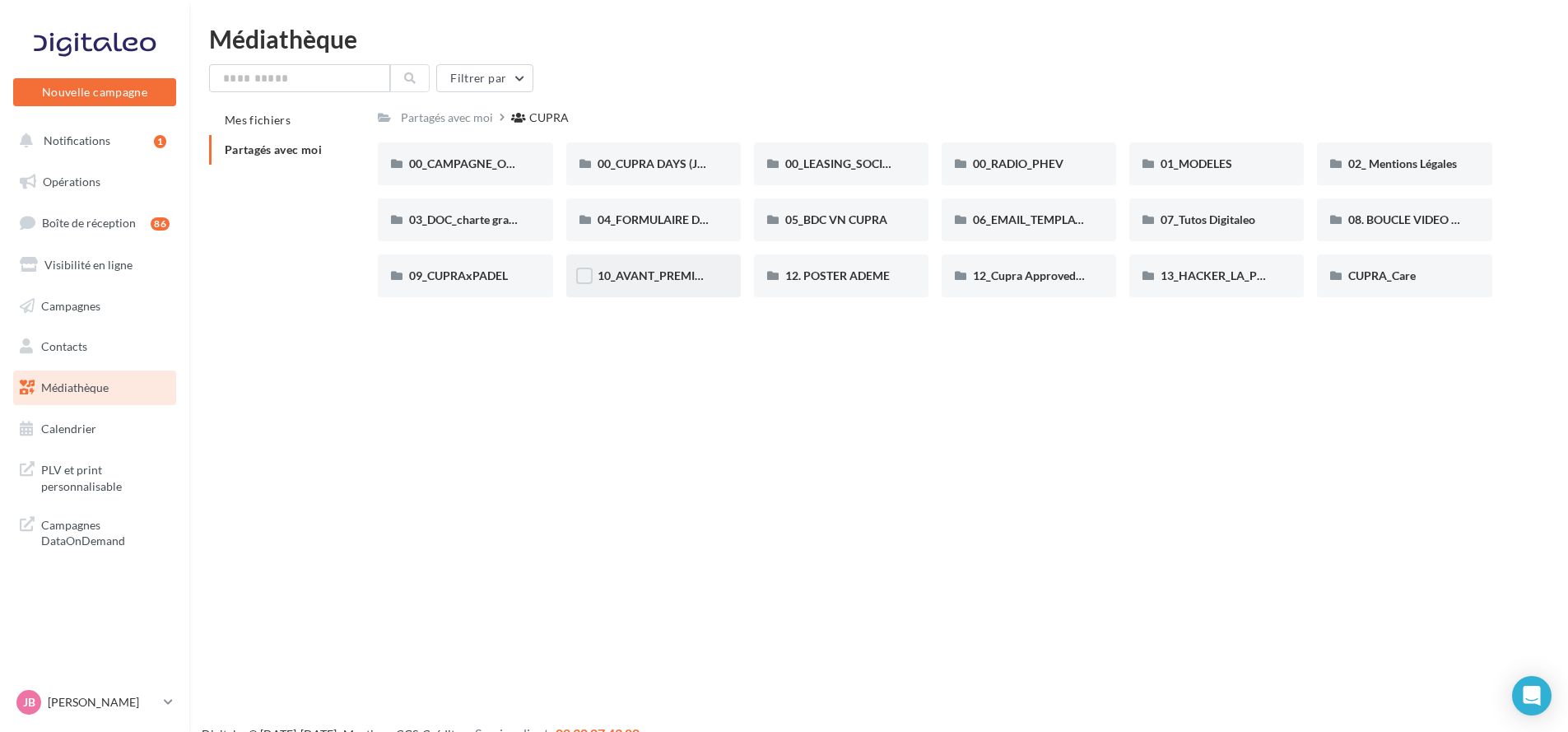
click at [629, 263] on div "10_AVANT_PREMIÈRES_CUPRA (VENTES PRIVEES)" at bounding box center [654, 275] width 174 height 43
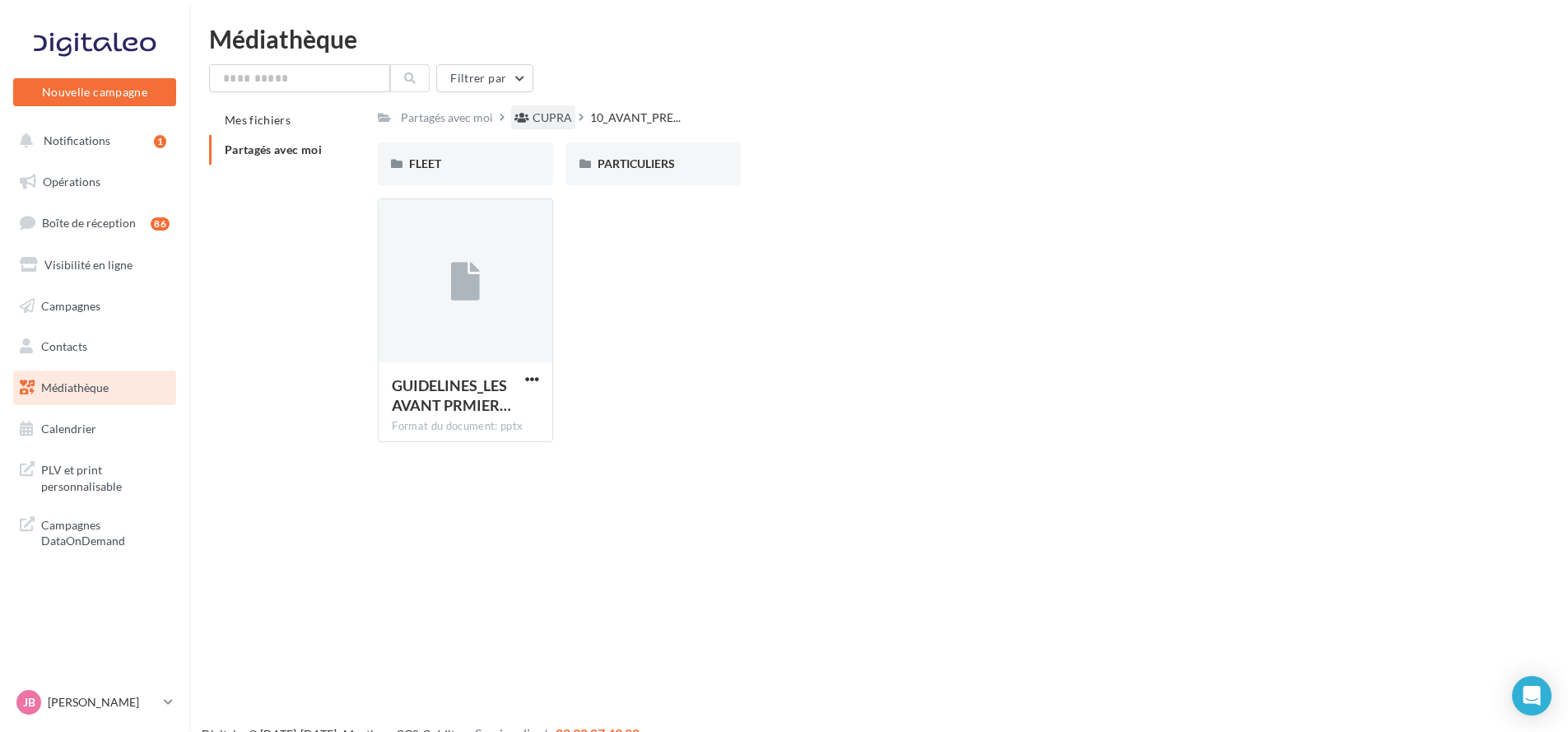
click at [546, 114] on div "CUPRA" at bounding box center [551, 118] width 39 height 17
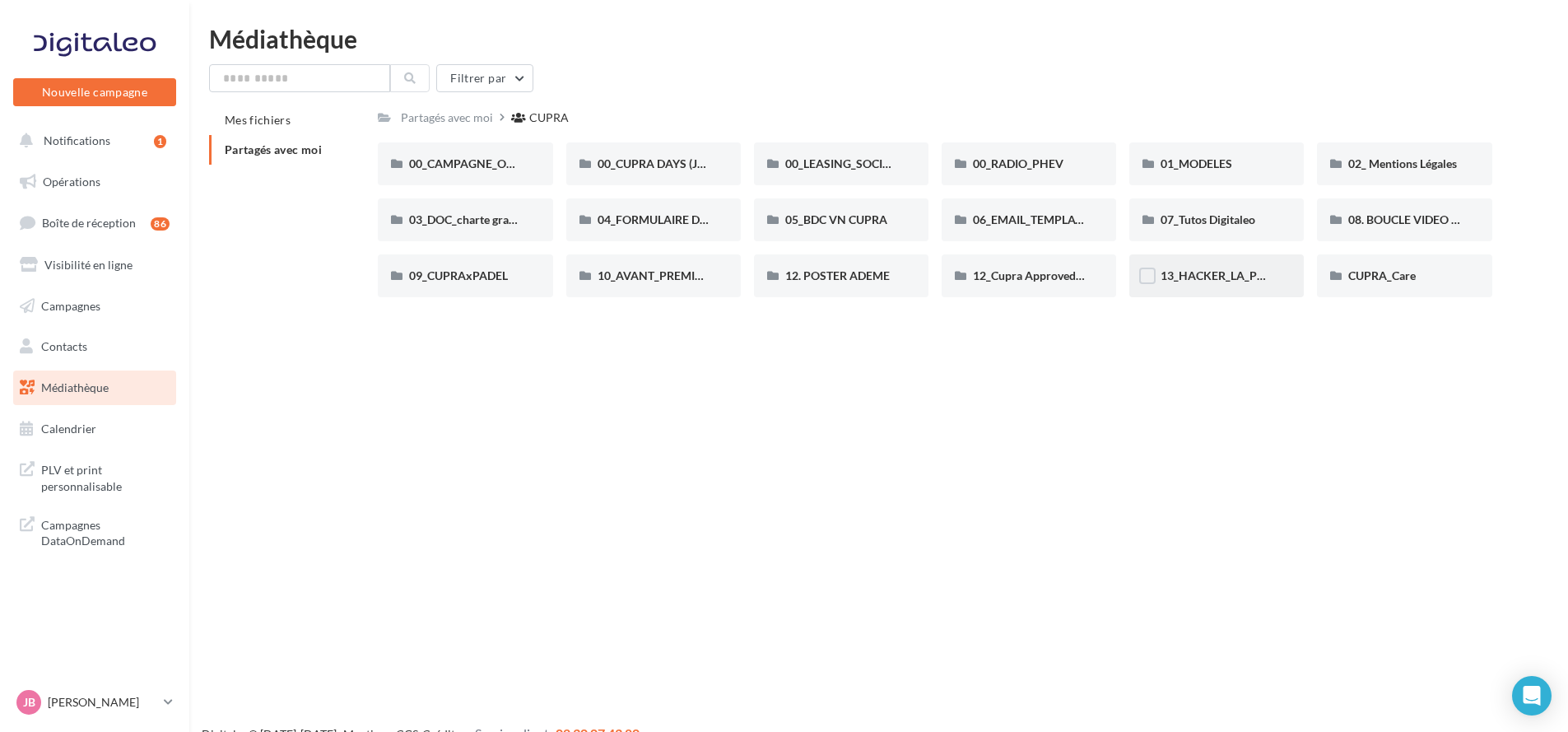
click at [1247, 292] on div "13_HACKER_LA_PQR" at bounding box center [1216, 275] width 174 height 43
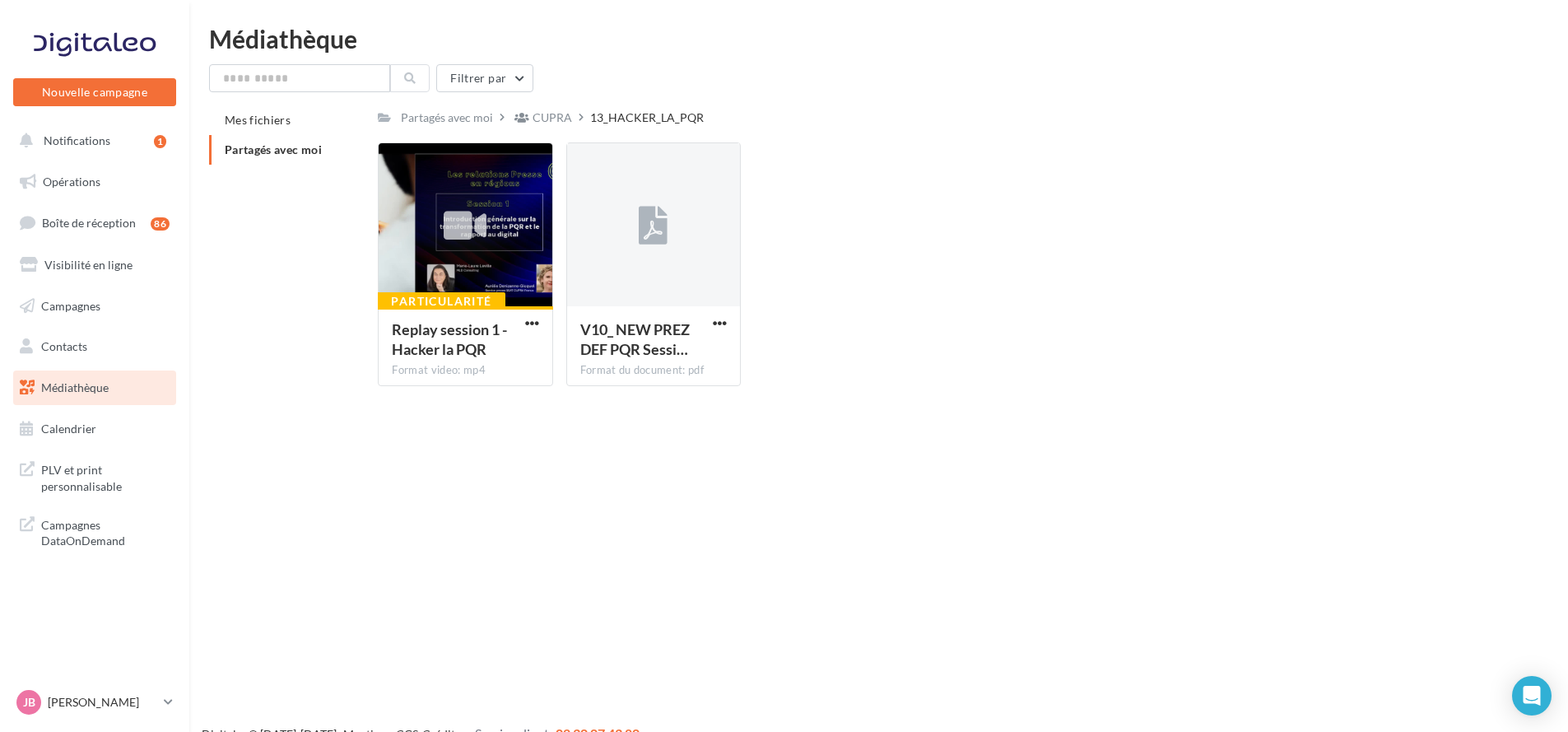
click at [560, 130] on div "Partagés avec moi CUPRA 13_HACKER_LA_PQR C Partagé par CUPRA Particularité Repl…" at bounding box center [934, 252] width 1114 height 294
click at [568, 118] on div "CUPRA" at bounding box center [551, 118] width 39 height 17
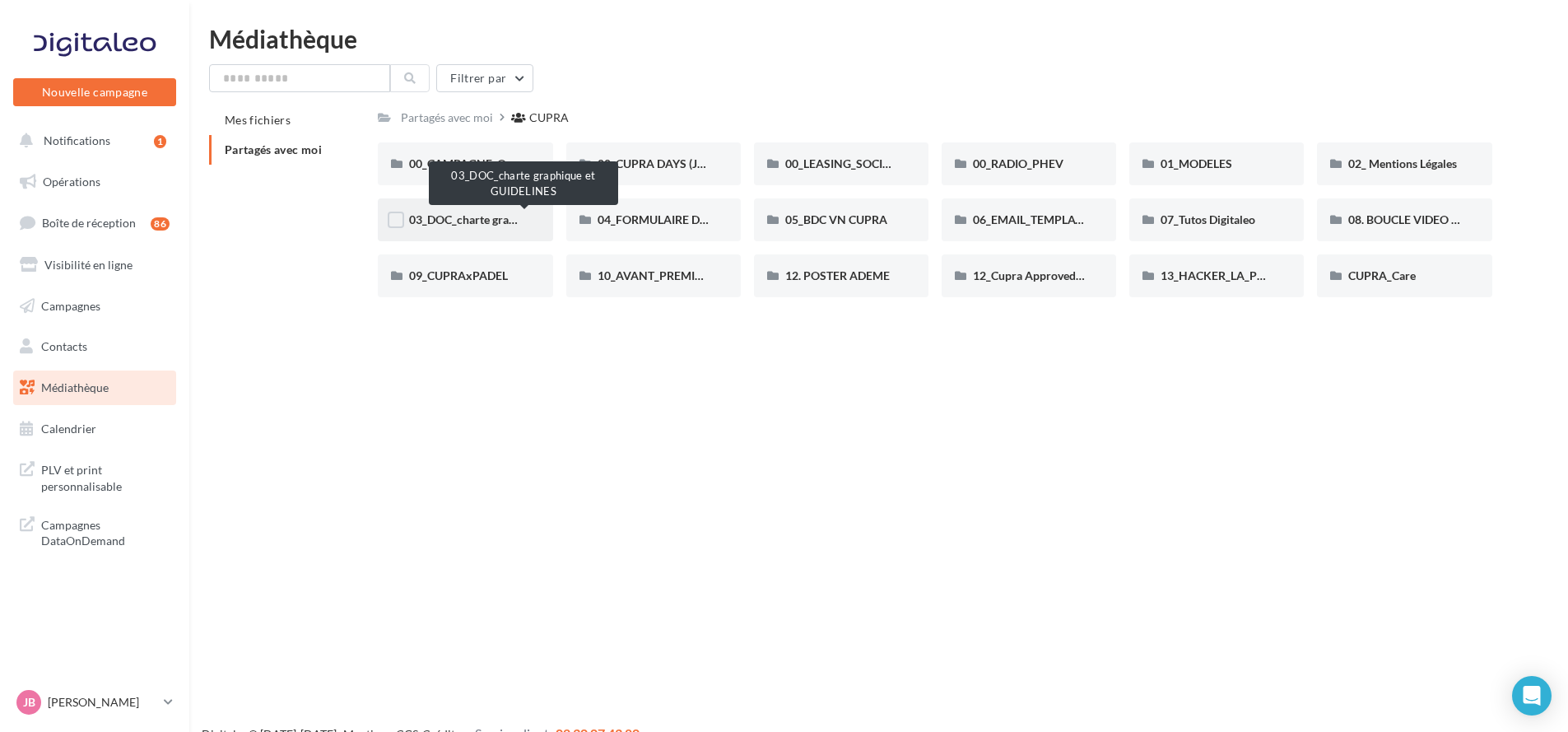
click at [432, 217] on span "03_DOC_charte graphique et GUIDELINES" at bounding box center [516, 219] width 215 height 14
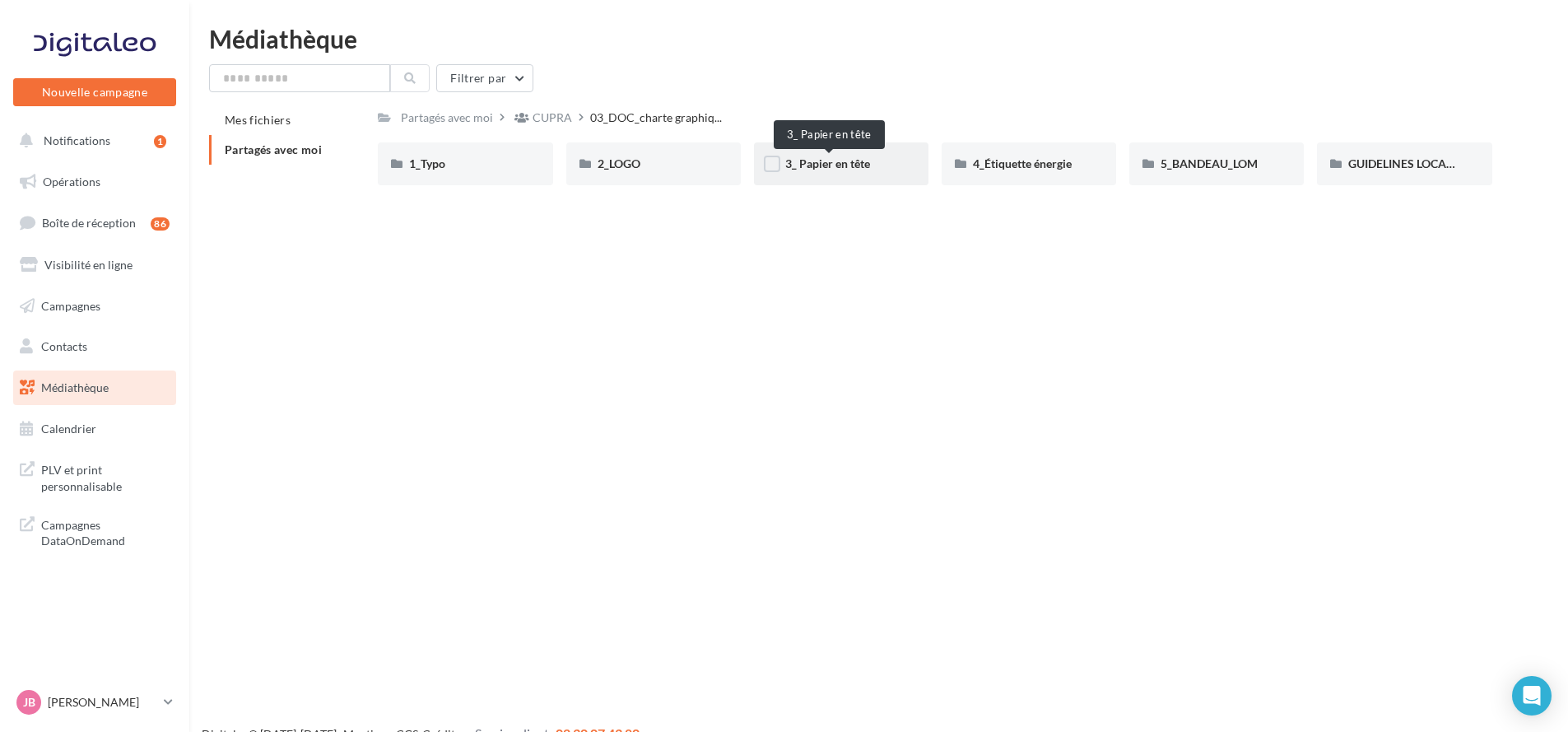
click at [866, 165] on span "3_ Papier en tête" at bounding box center [827, 164] width 85 height 14
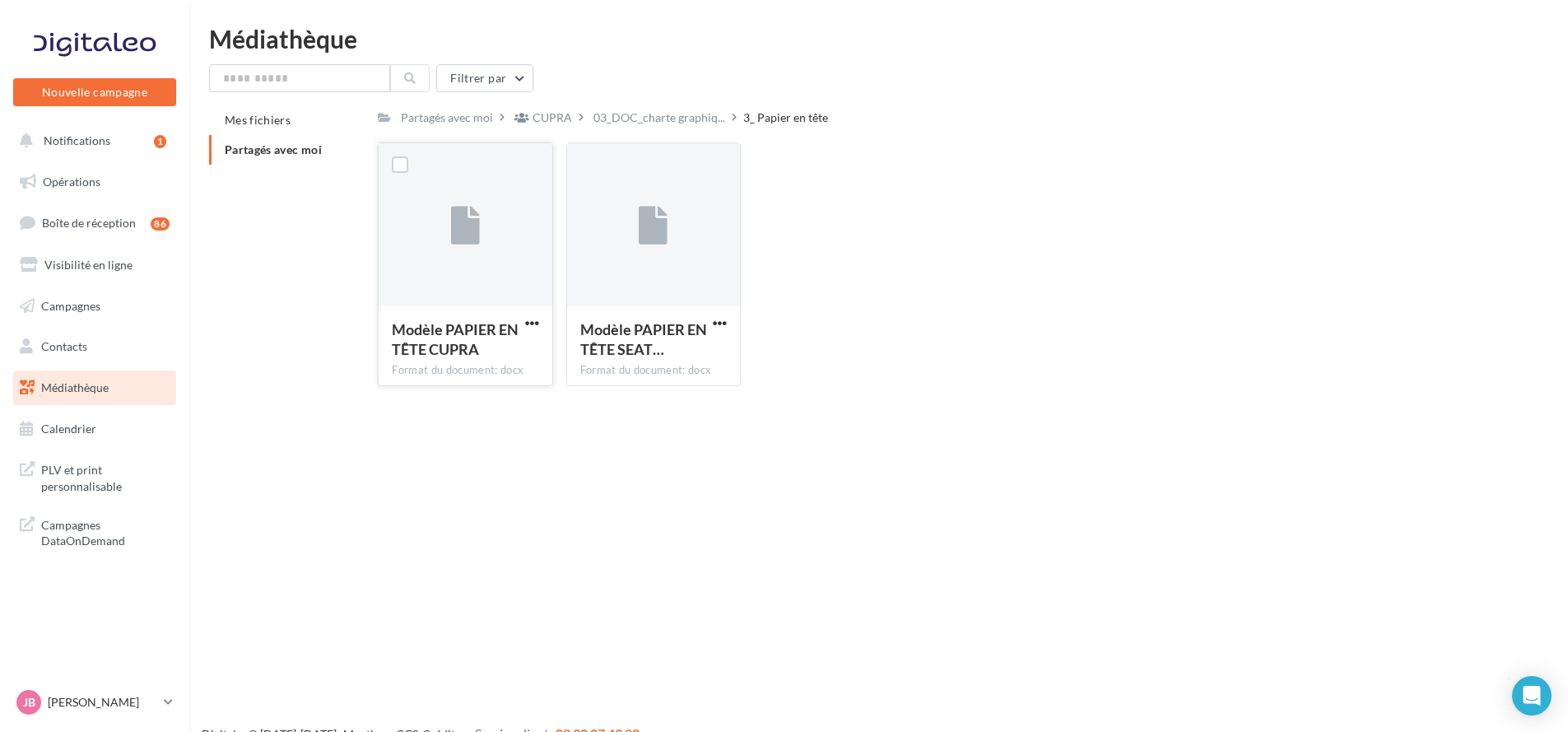
click at [503, 248] on div at bounding box center [465, 226] width 173 height 164
click at [672, 114] on span "03_DOC_charte graphiq..." at bounding box center [659, 118] width 132 height 17
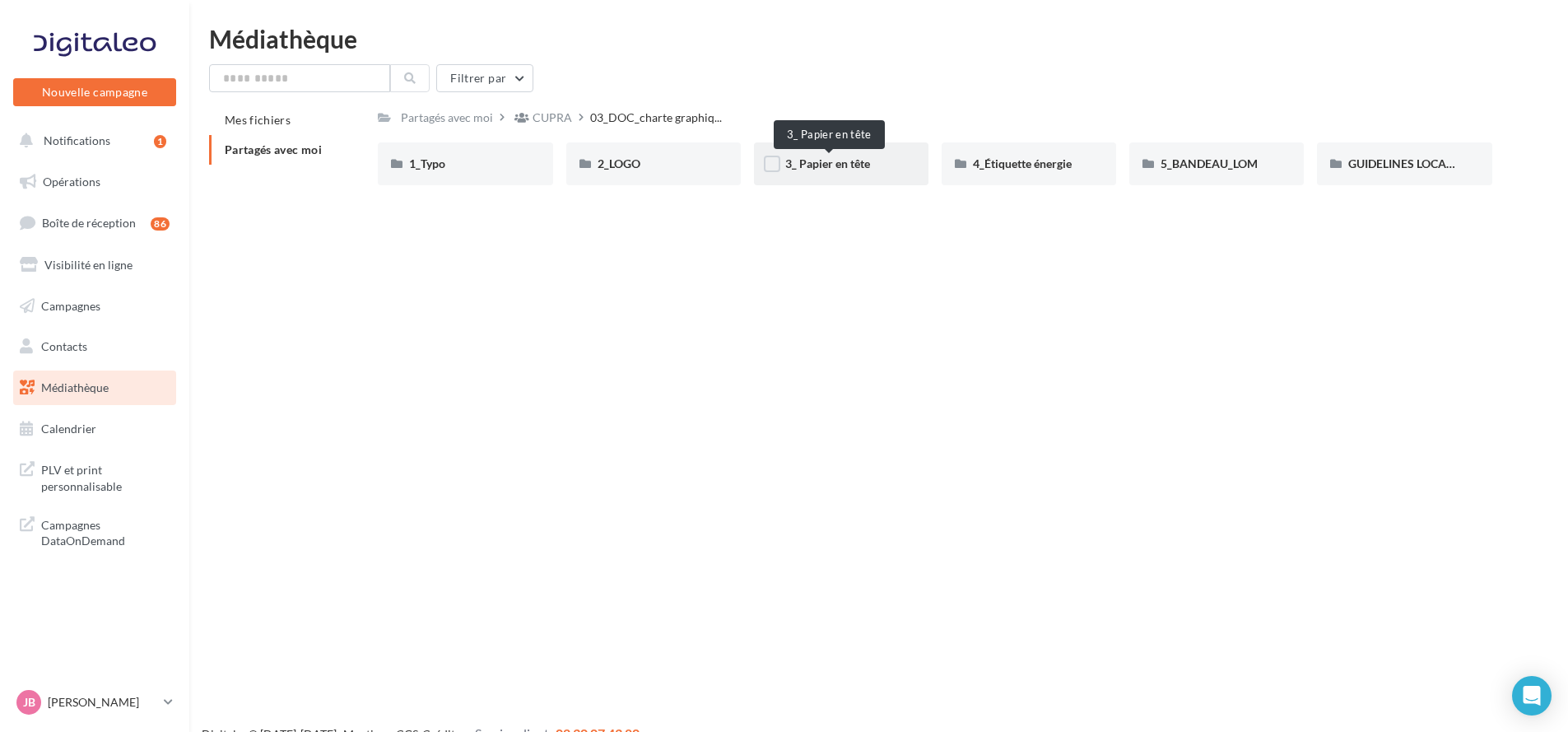
click at [859, 164] on span "3_ Papier en tête" at bounding box center [827, 164] width 85 height 14
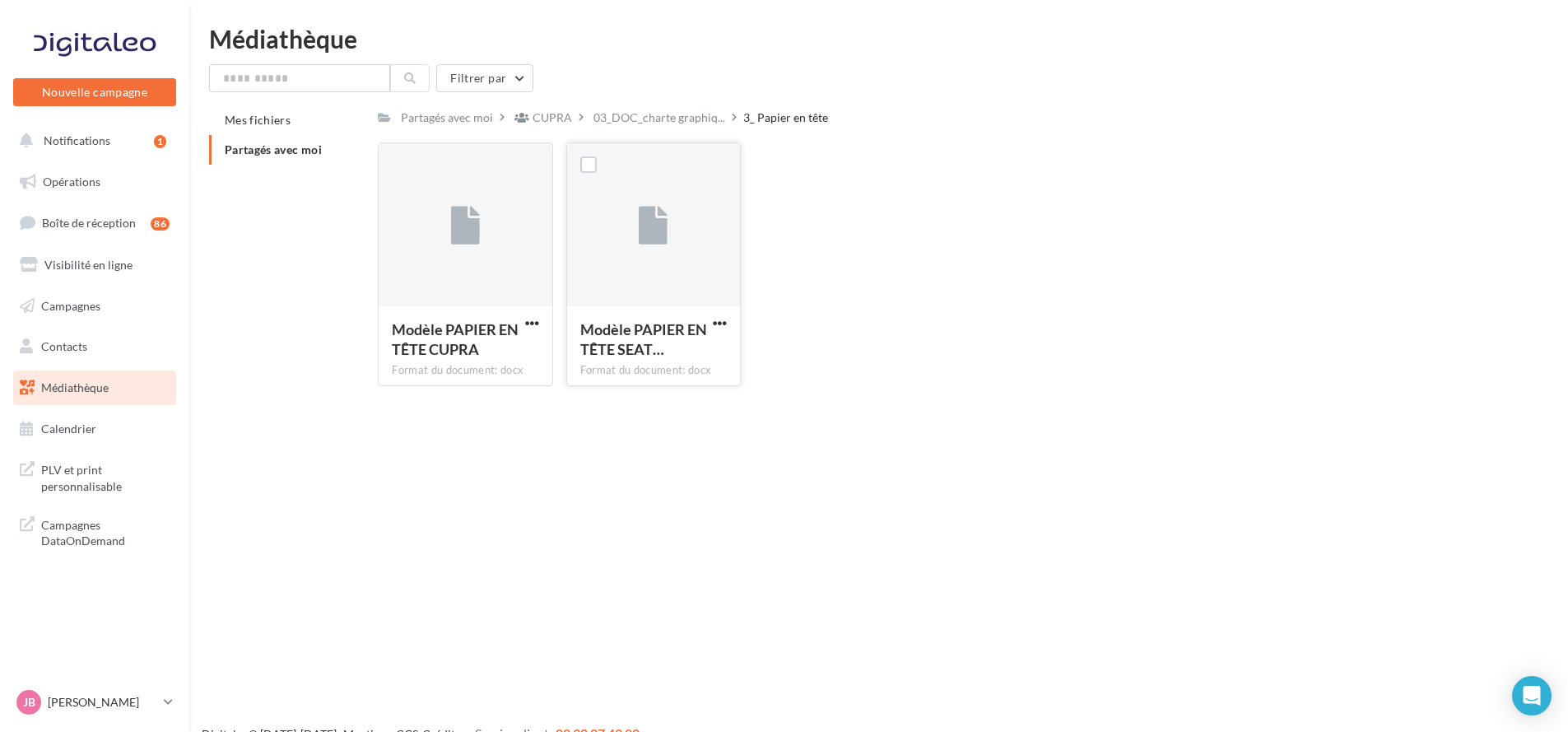
click at [654, 231] on icon at bounding box center [653, 226] width 28 height 38
click at [725, 314] on div "Modèle PAPIER EN TÊTE SEAT… Format du document: docx" at bounding box center [654, 345] width 173 height 77
click at [723, 320] on span "button" at bounding box center [719, 323] width 14 height 14
click at [701, 350] on button "Télécharger" at bounding box center [648, 356] width 164 height 43
click at [538, 325] on span "button" at bounding box center [532, 323] width 14 height 14
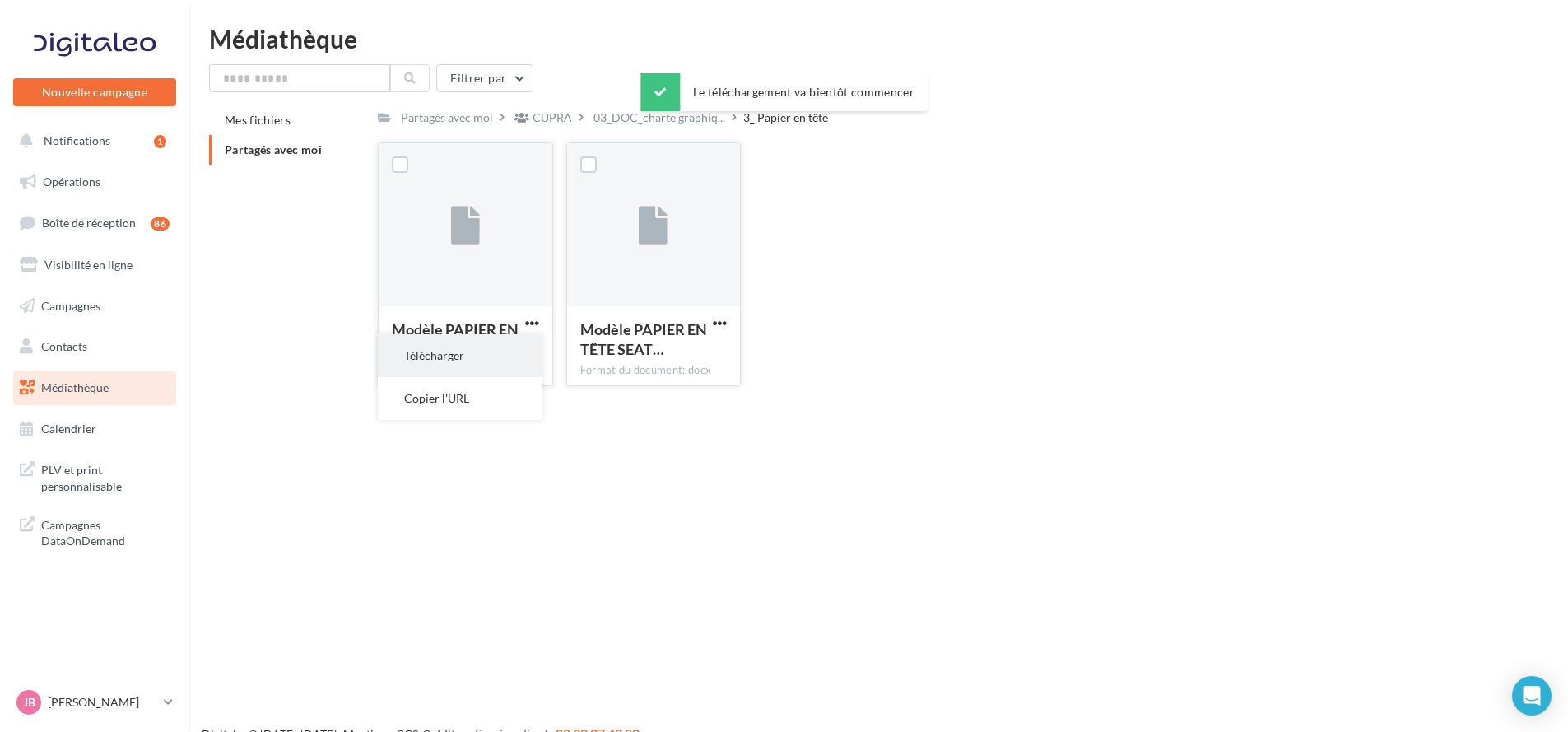
click at [498, 358] on button "Télécharger" at bounding box center [460, 356] width 164 height 43
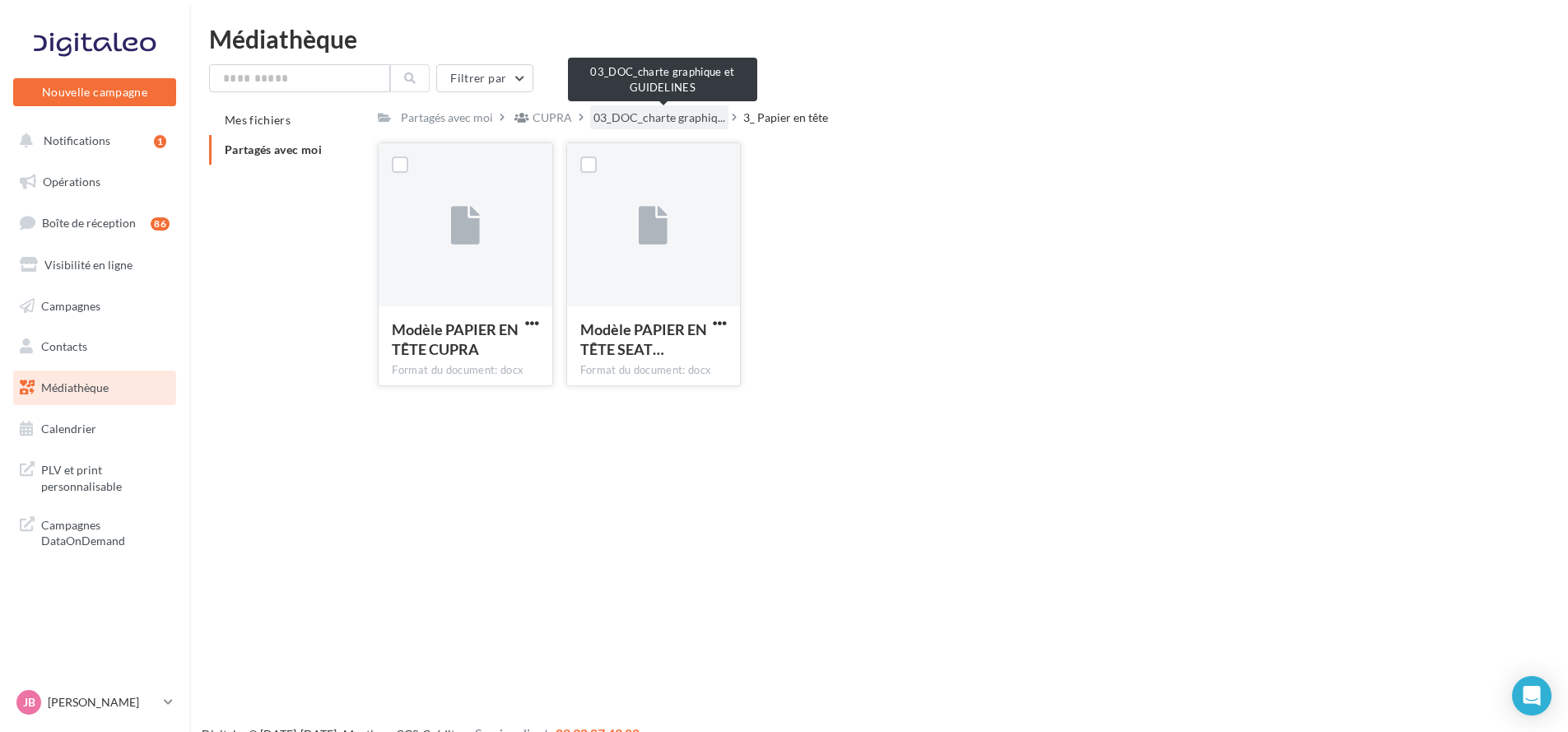
click at [688, 118] on span "03_DOC_charte graphiq..." at bounding box center [659, 118] width 132 height 17
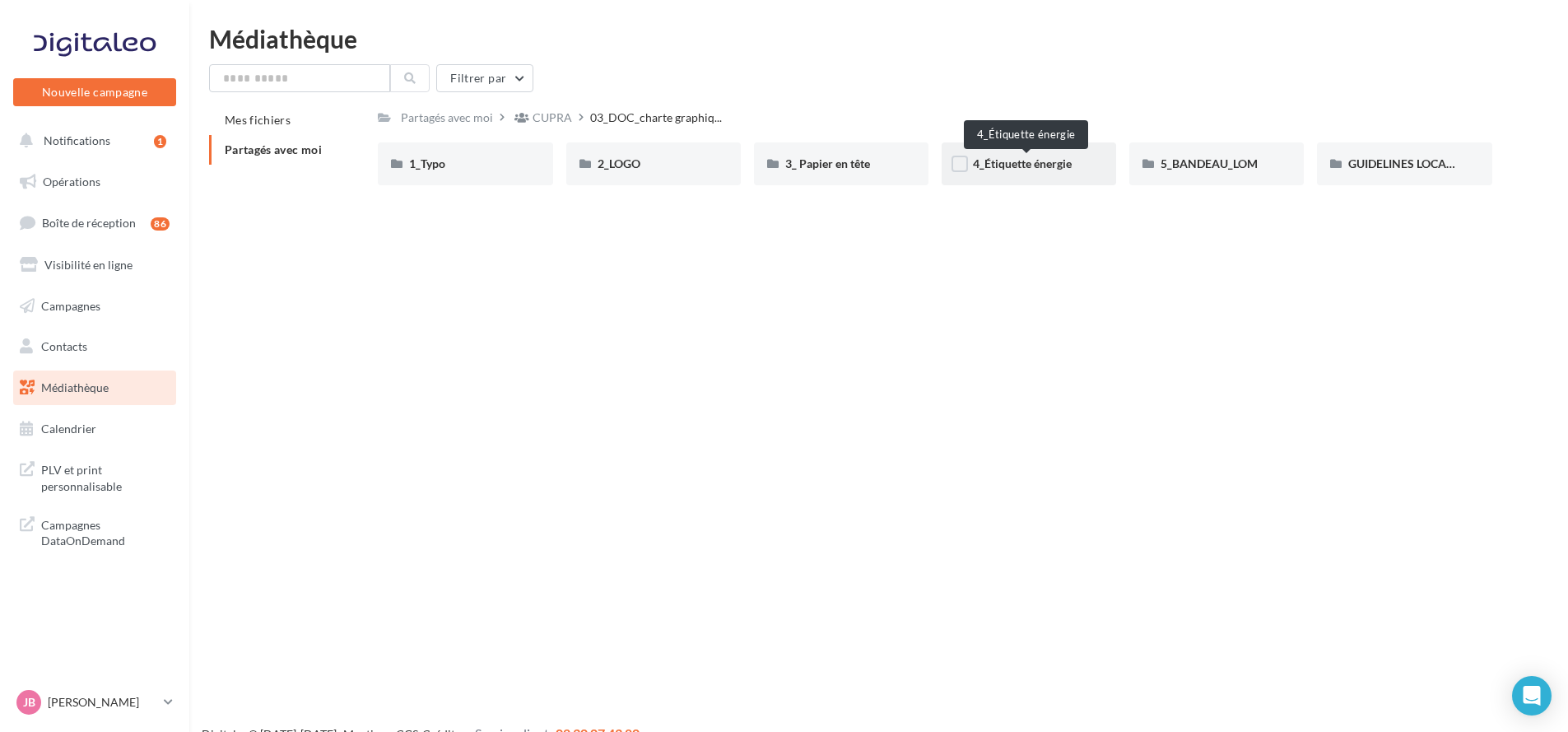
click at [1069, 163] on span "4_Étiquette énergie" at bounding box center [1022, 164] width 99 height 14
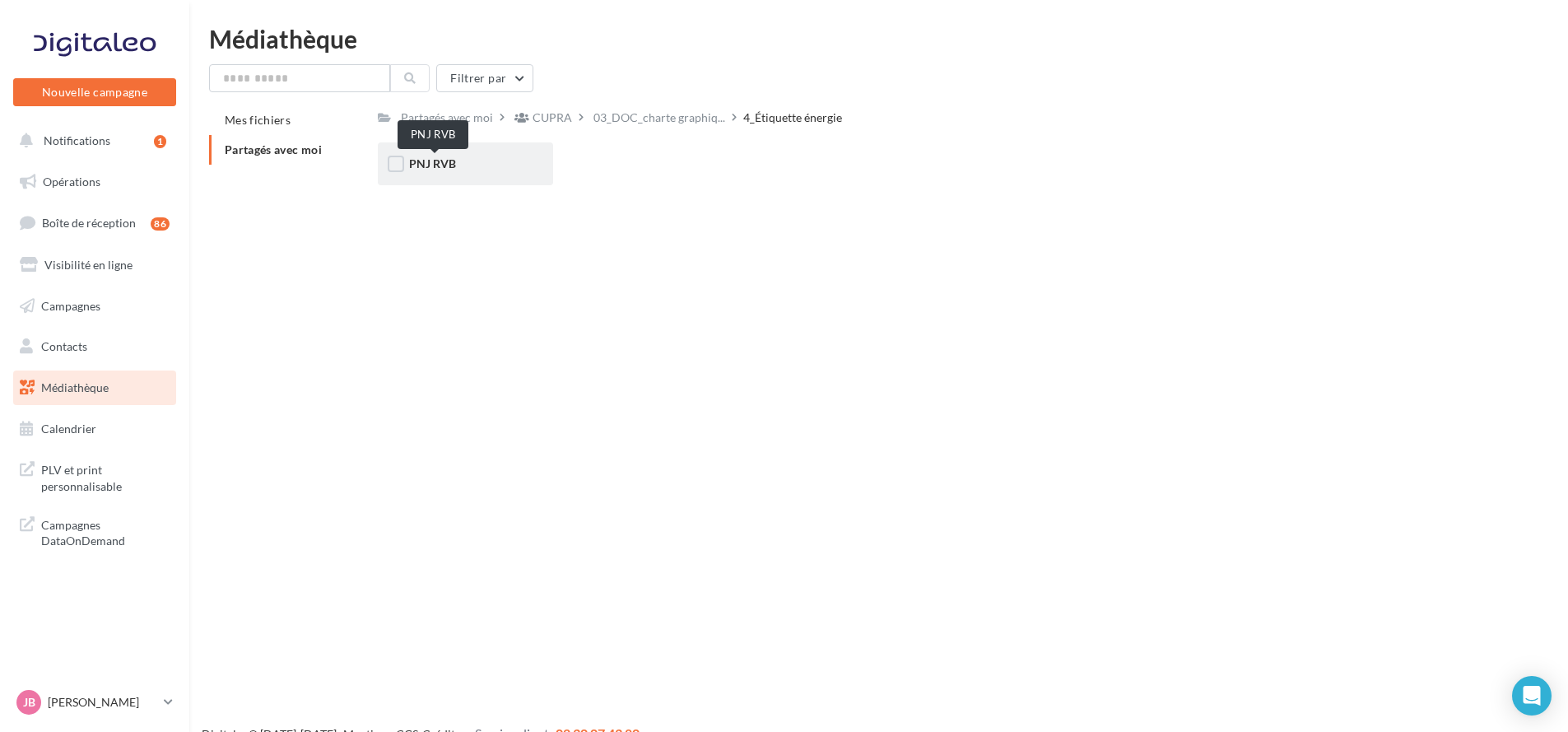
click at [448, 158] on span "PNJ RVB" at bounding box center [432, 164] width 47 height 14
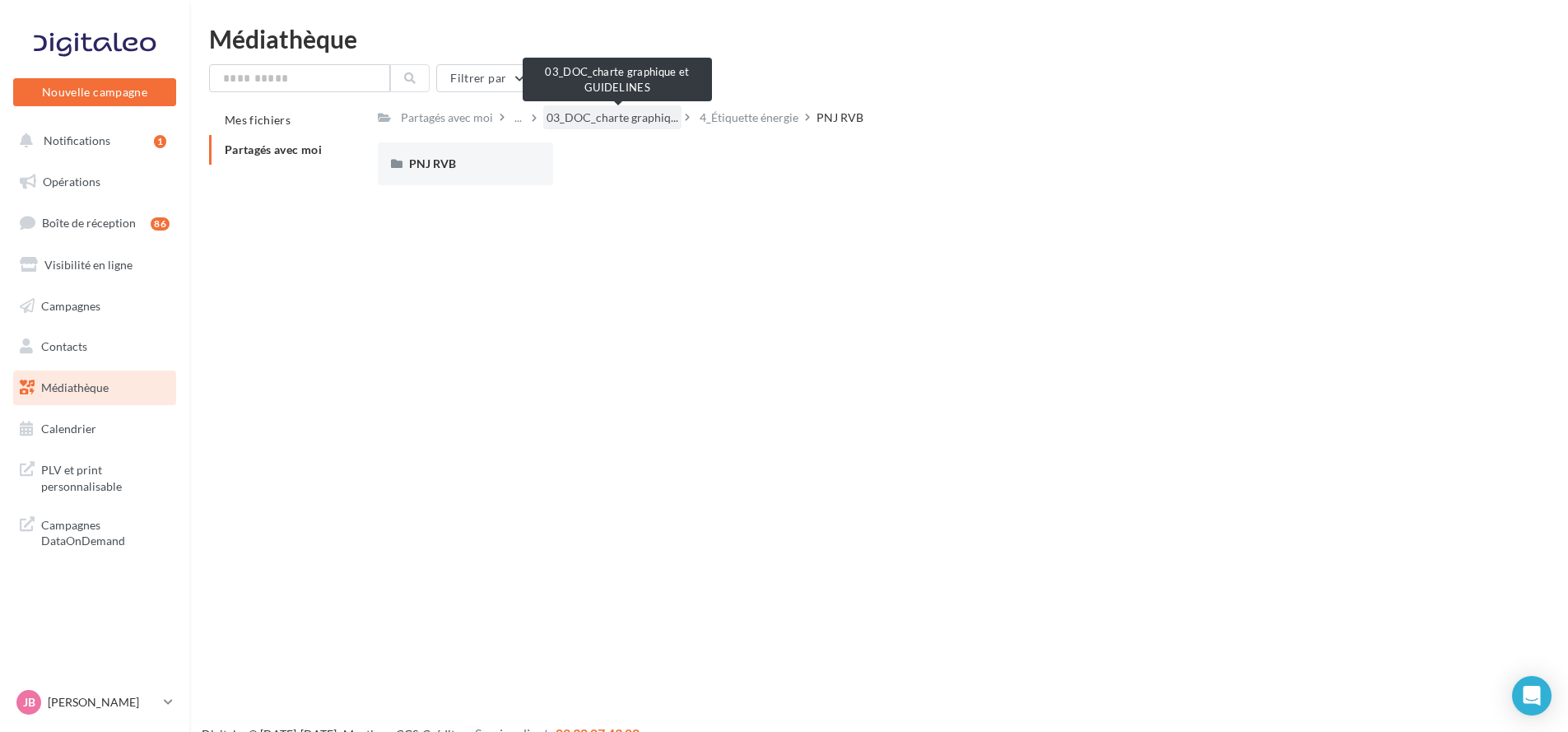
click at [629, 117] on span "03_DOC_charte graphiq..." at bounding box center [612, 118] width 132 height 17
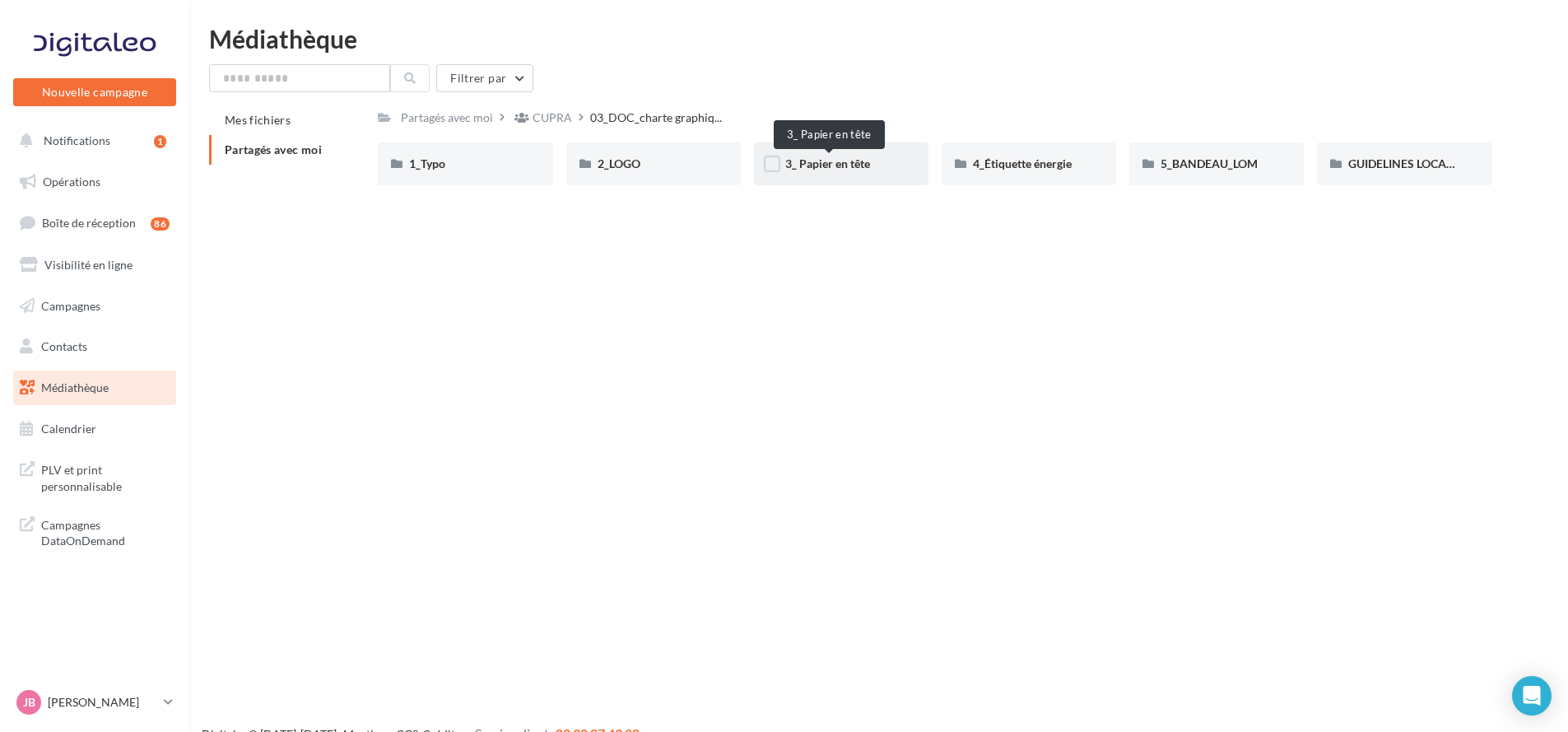
click at [819, 165] on span "3_ Papier en tête" at bounding box center [827, 164] width 85 height 14
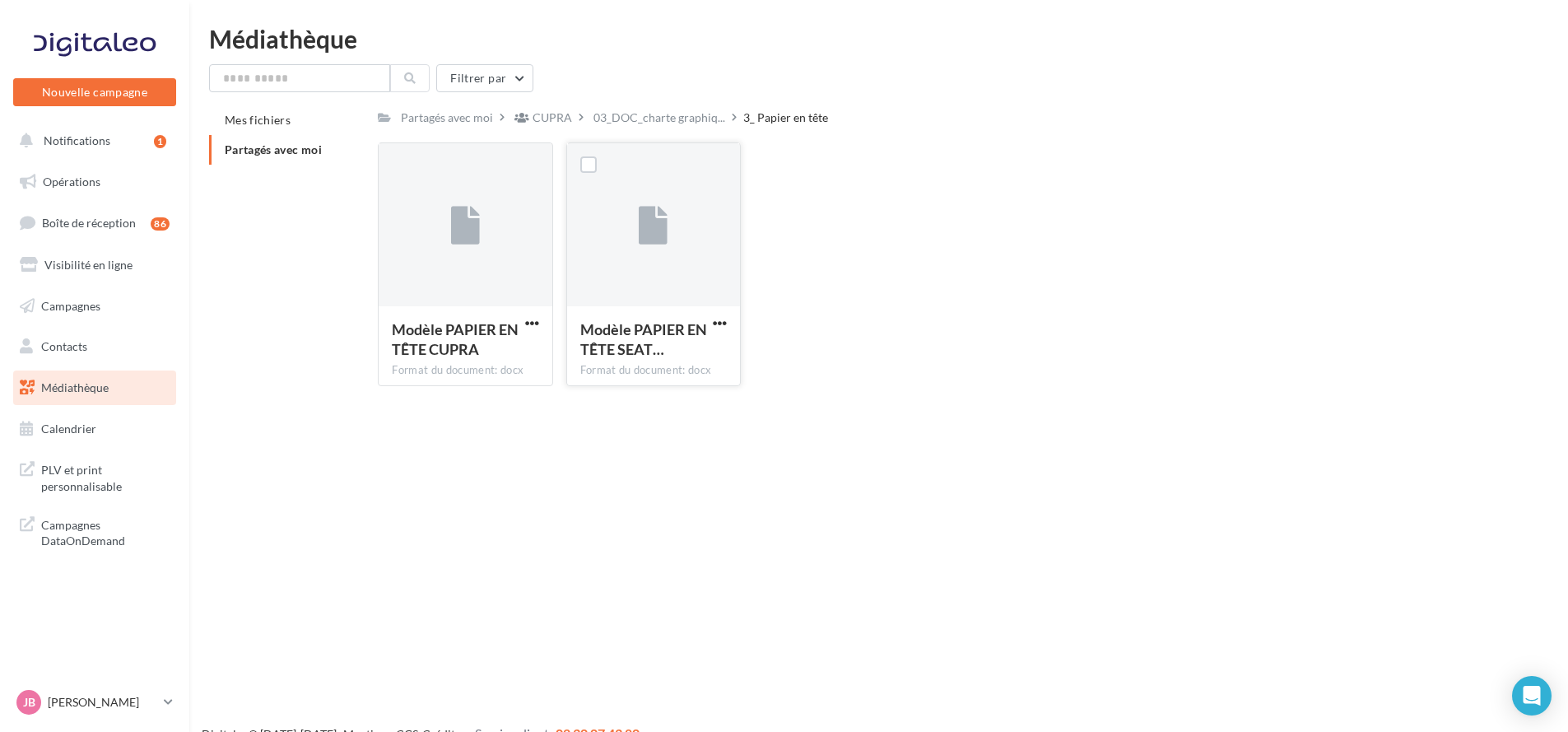
click at [636, 258] on div at bounding box center [654, 226] width 173 height 164
click at [711, 126] on span "03_DOC_charte graphiq..." at bounding box center [659, 118] width 132 height 17
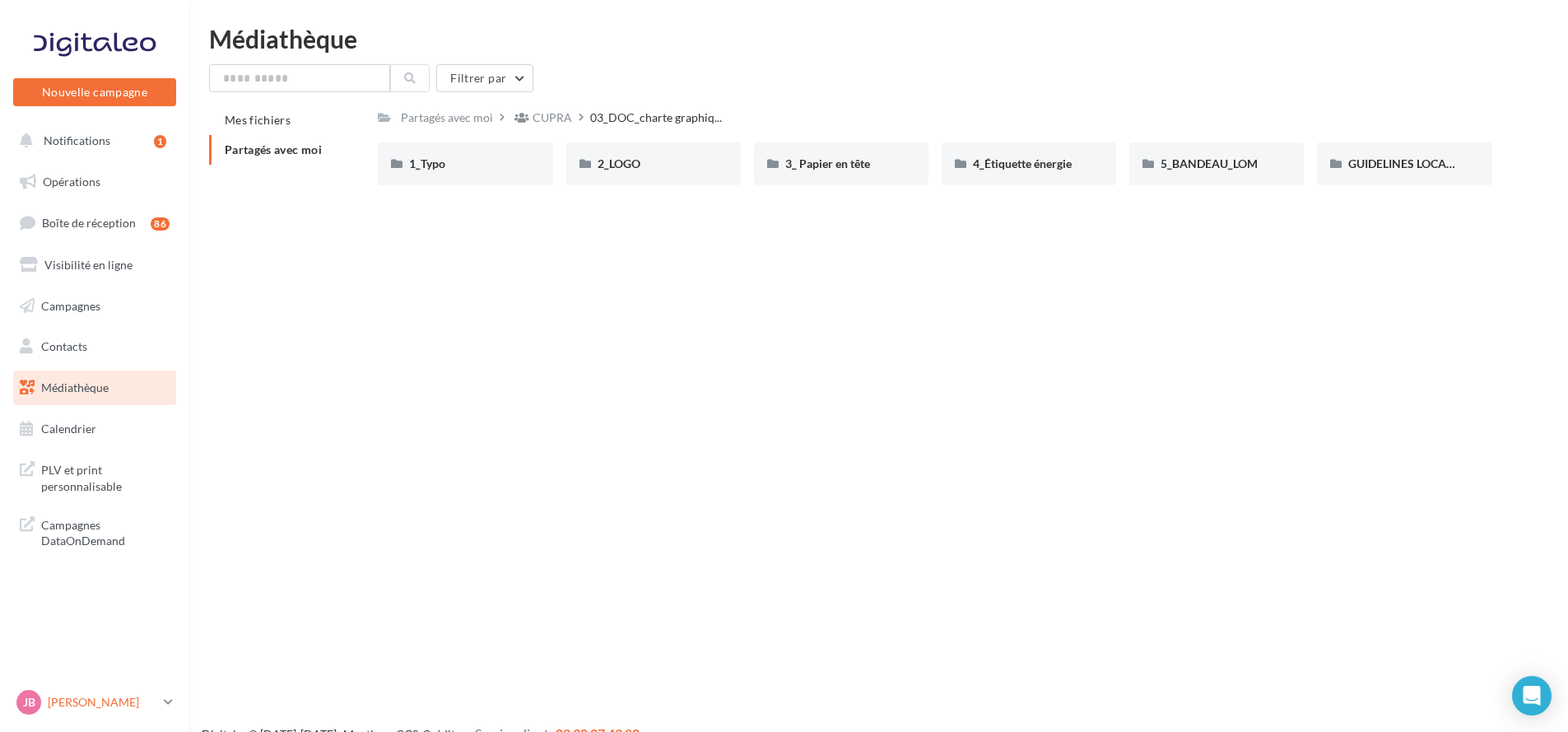
click at [122, 708] on p "[PERSON_NAME]" at bounding box center [102, 703] width 110 height 17
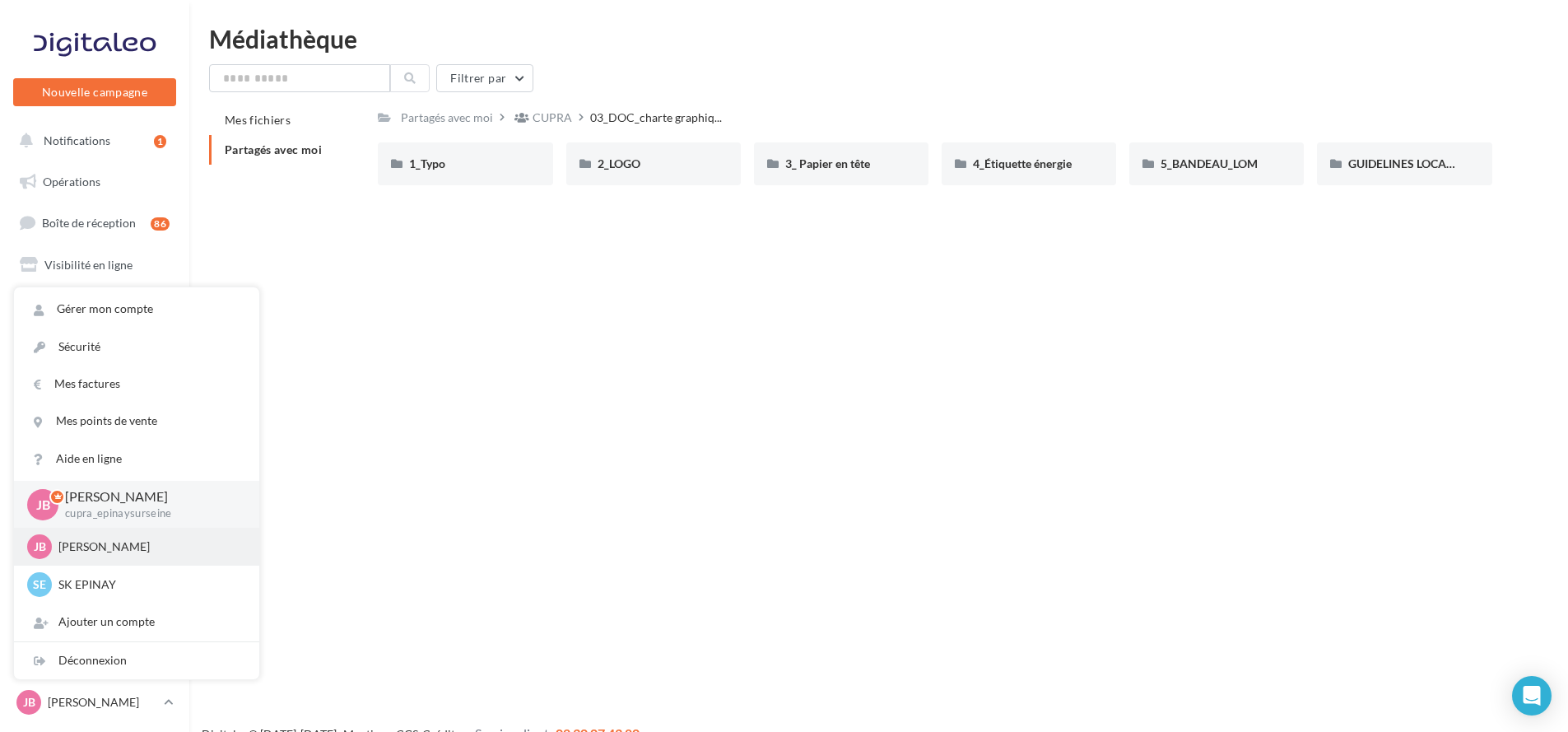
click at [137, 557] on div "JB [PERSON_NAME] SEAT-[GEOGRAPHIC_DATA]" at bounding box center [136, 546] width 219 height 24
